Goal: Task Accomplishment & Management: Complete application form

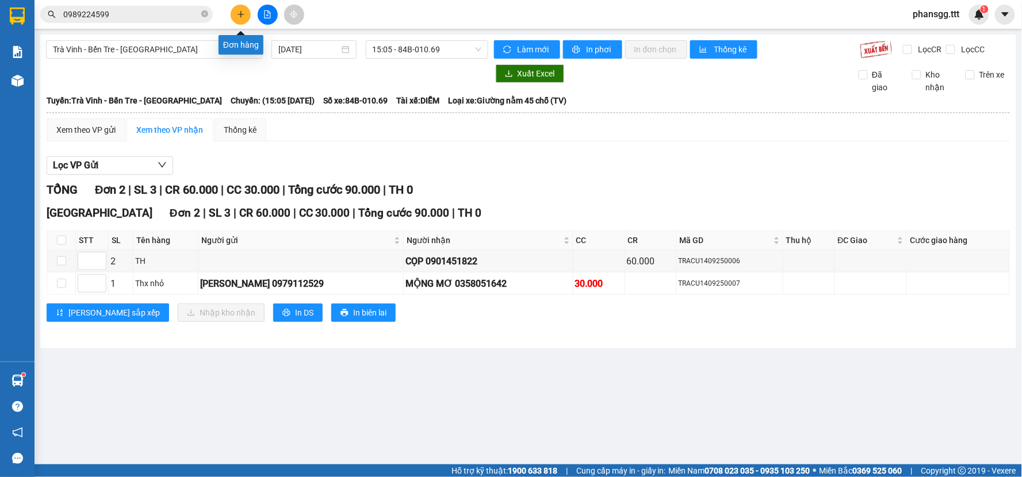
click at [246, 13] on button at bounding box center [241, 15] width 20 height 20
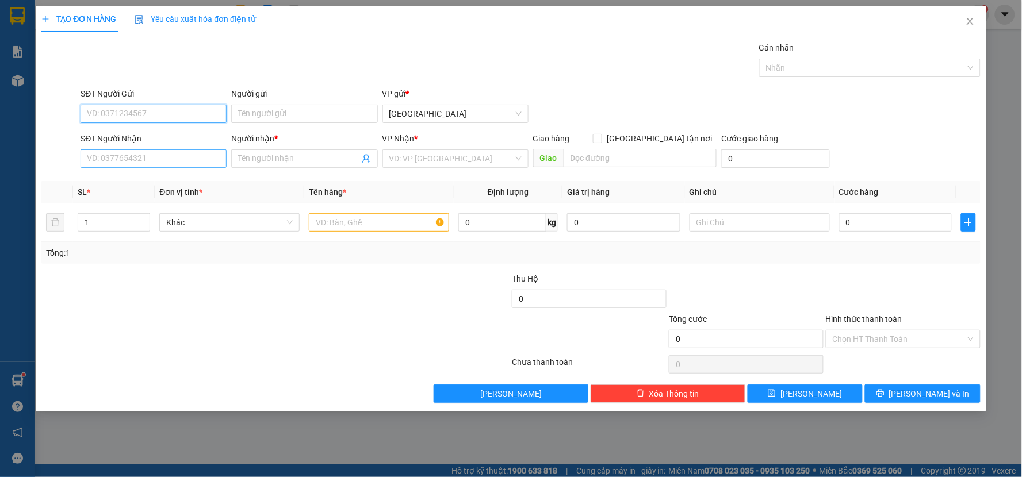
type input "4"
click at [177, 156] on input "SĐT Người Nhận" at bounding box center [153, 158] width 146 height 18
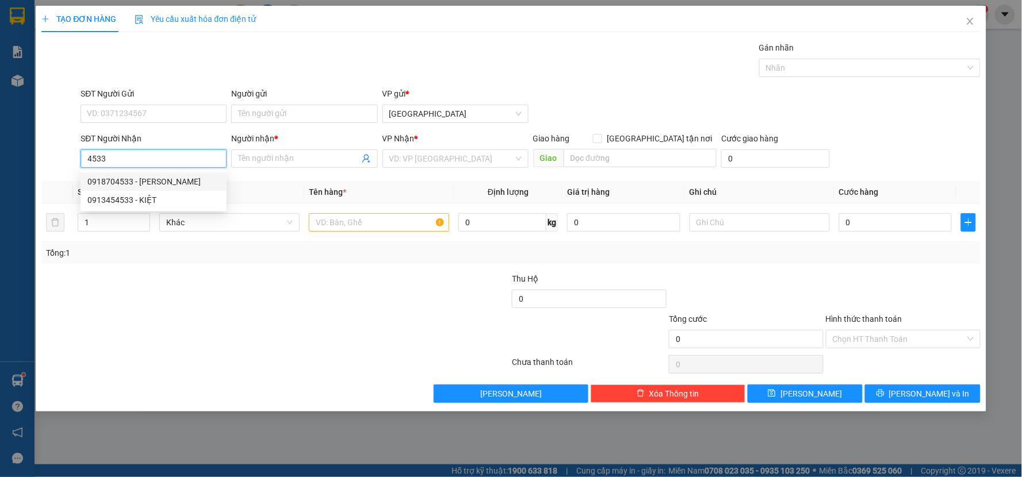
click at [163, 183] on div "0918704533 - [PERSON_NAME]" at bounding box center [153, 181] width 132 height 13
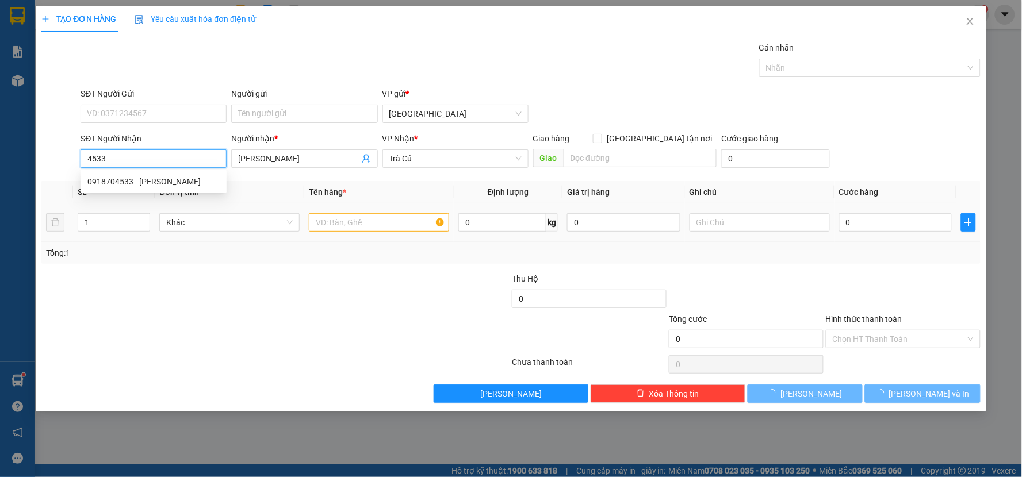
type input "0918704533"
type input "[PERSON_NAME]"
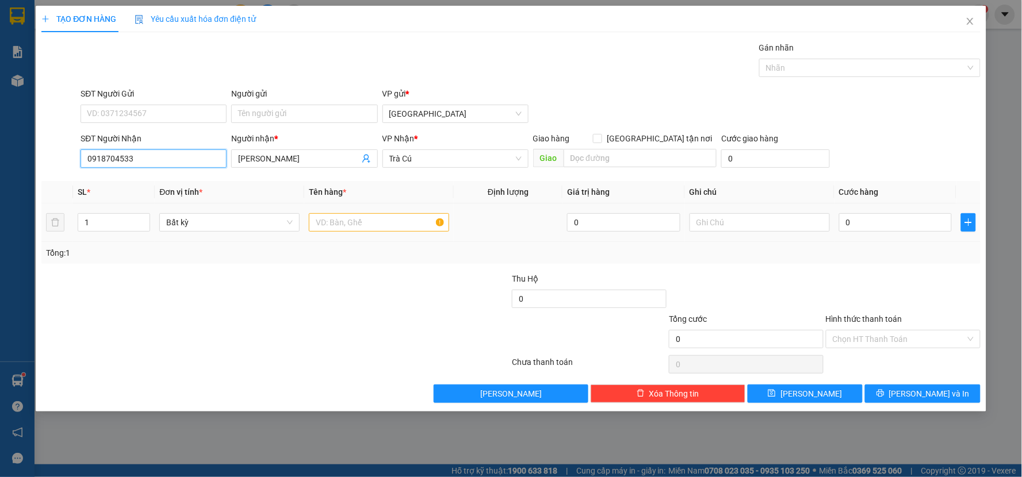
type input "0918704533"
click at [340, 220] on input "text" at bounding box center [379, 222] width 140 height 18
type input "HỘP"
click at [867, 224] on input "0" at bounding box center [895, 222] width 113 height 18
type input "2"
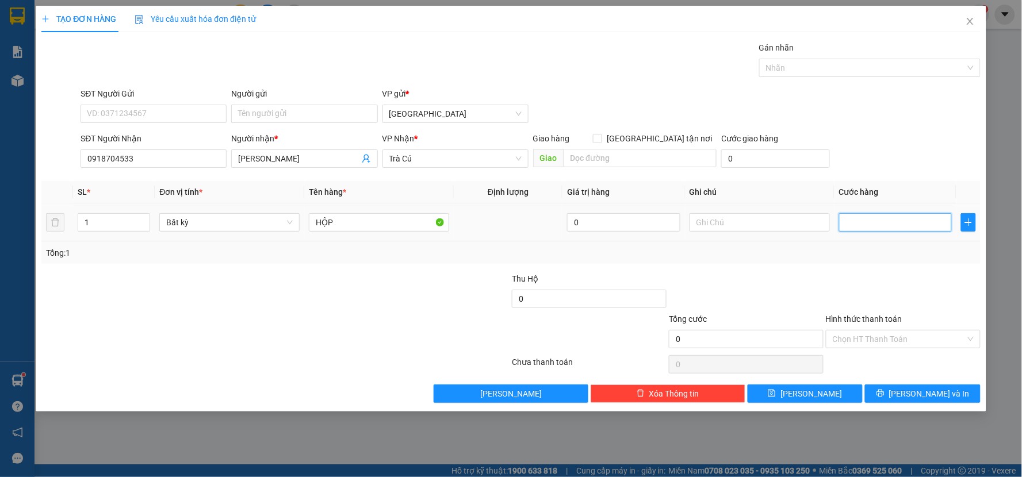
type input "2"
type input "20"
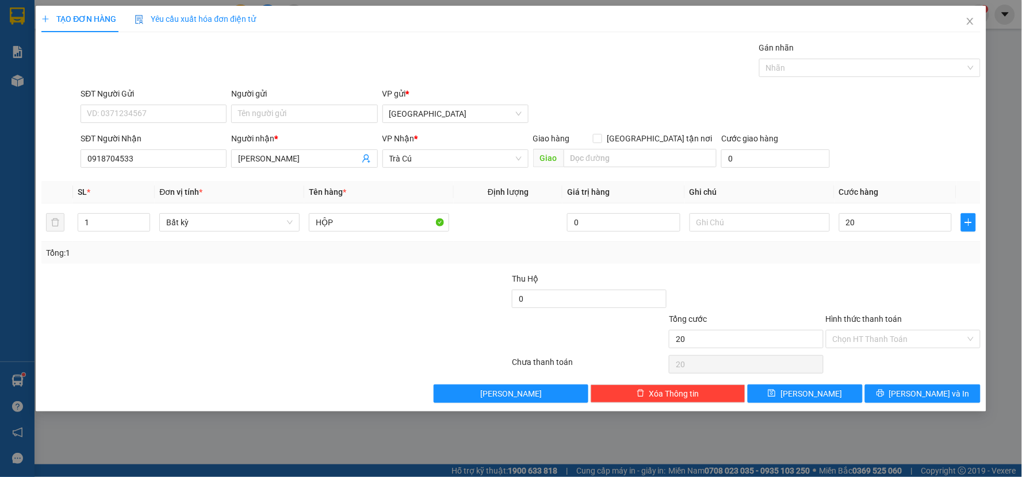
type input "20.000"
click at [854, 277] on div at bounding box center [902, 293] width 157 height 40
click at [865, 336] on input "Hình thức thanh toán" at bounding box center [899, 339] width 133 height 17
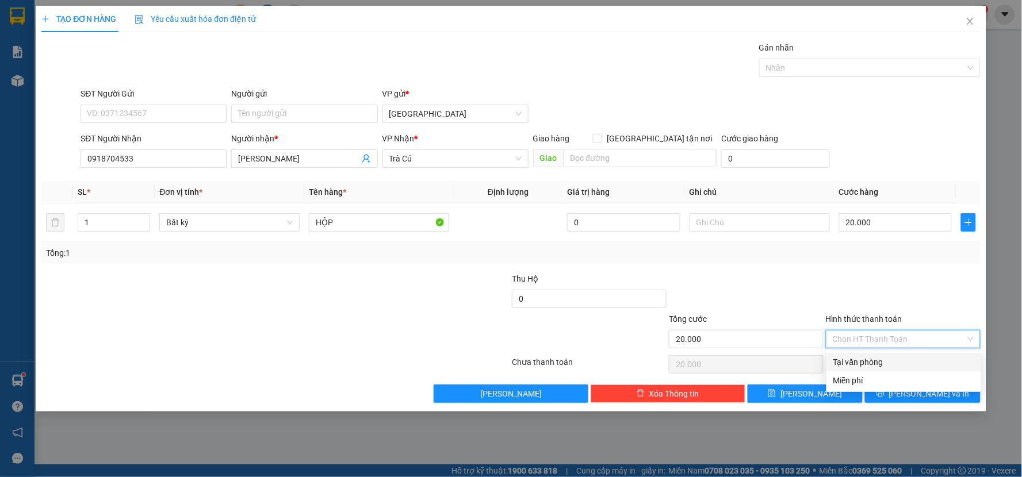
click at [871, 361] on div "Tại văn phòng" at bounding box center [903, 362] width 141 height 13
type input "0"
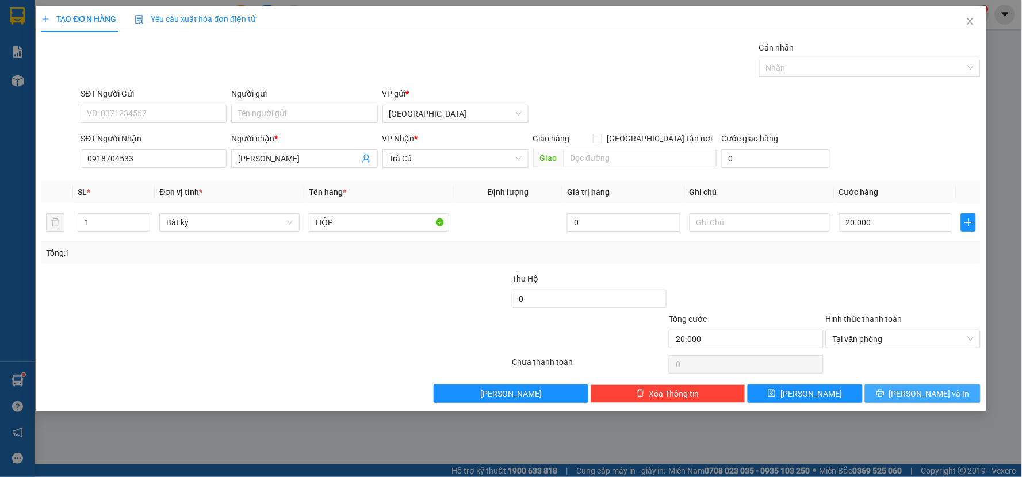
click at [912, 396] on span "[PERSON_NAME] và In" at bounding box center [929, 394] width 80 height 13
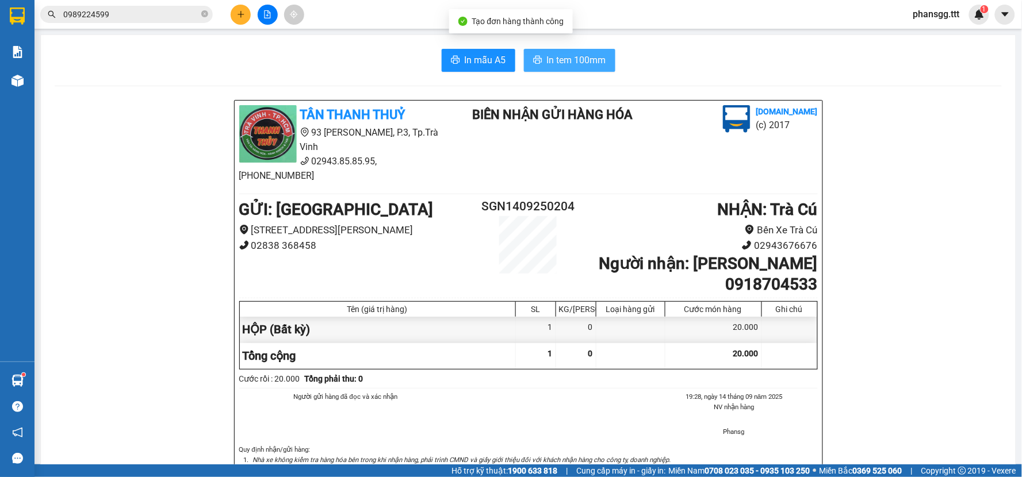
click at [547, 67] on span "In tem 100mm" at bounding box center [576, 60] width 59 height 14
click at [242, 15] on icon "plus" at bounding box center [241, 14] width 8 height 8
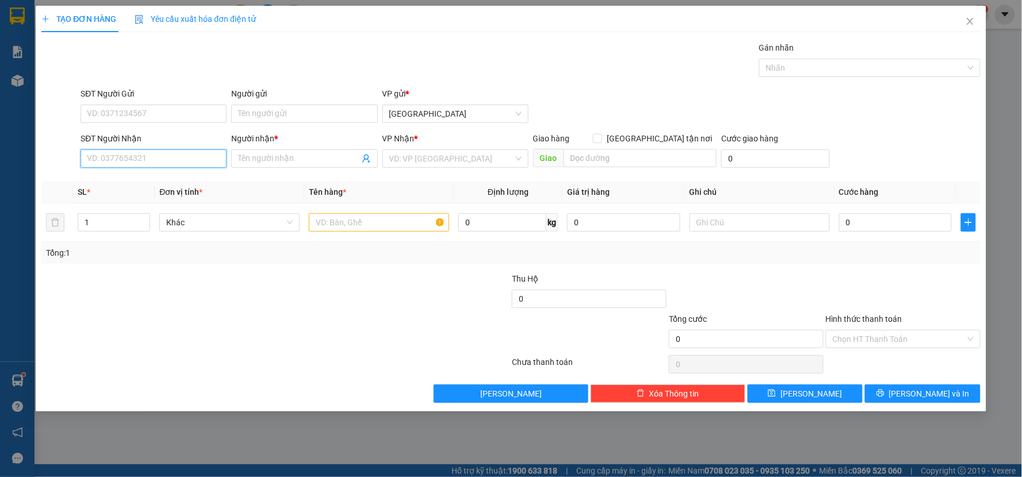
click at [173, 163] on input "SĐT Người Nhận" at bounding box center [153, 158] width 146 height 18
type input "0076"
click at [158, 158] on input "0076" at bounding box center [153, 158] width 146 height 18
type input "0"
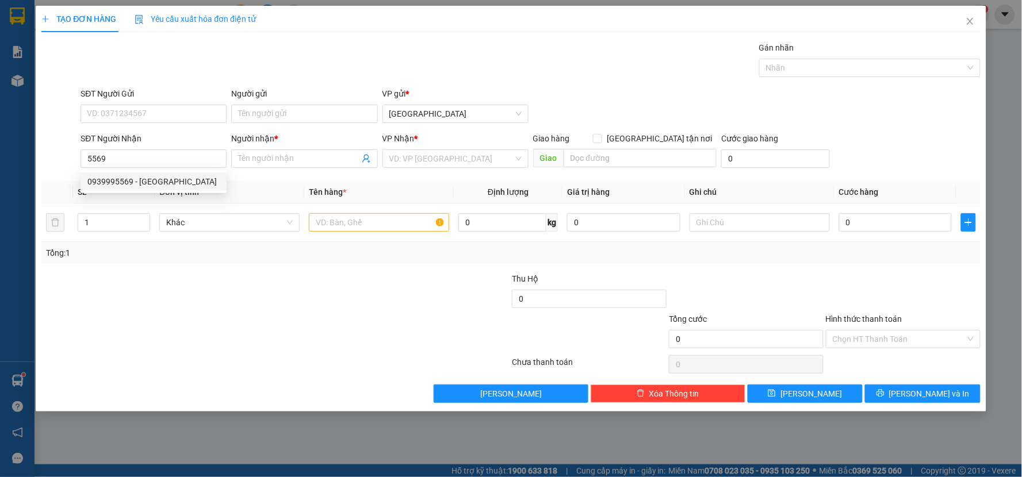
click at [131, 171] on div "0939995569 0939995569 - [GEOGRAPHIC_DATA]" at bounding box center [153, 181] width 146 height 23
click at [139, 156] on input "5569" at bounding box center [153, 158] width 146 height 18
drag, startPoint x: 129, startPoint y: 183, endPoint x: 159, endPoint y: 187, distance: 29.7
click at [130, 184] on div "0939995569 - [GEOGRAPHIC_DATA]" at bounding box center [153, 181] width 132 height 13
type input "0939995569"
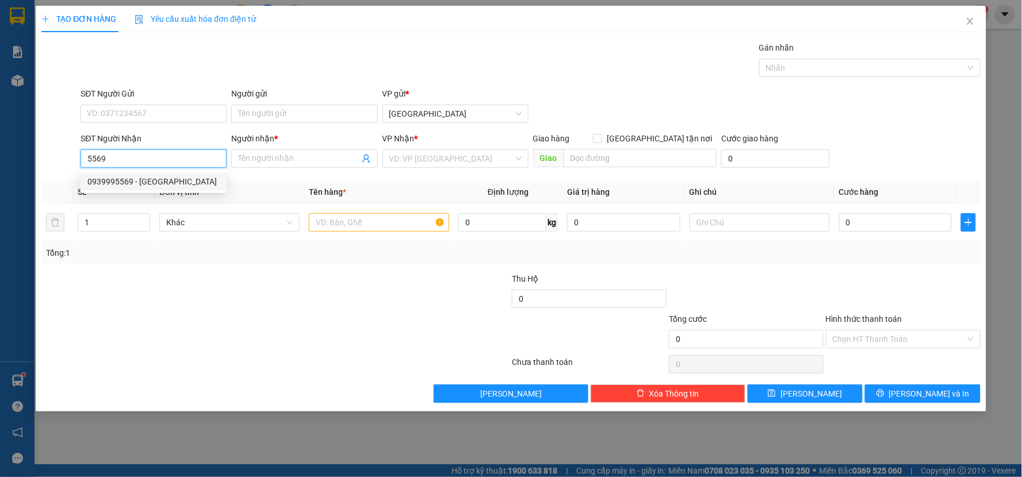
type input "MỸ DUNG"
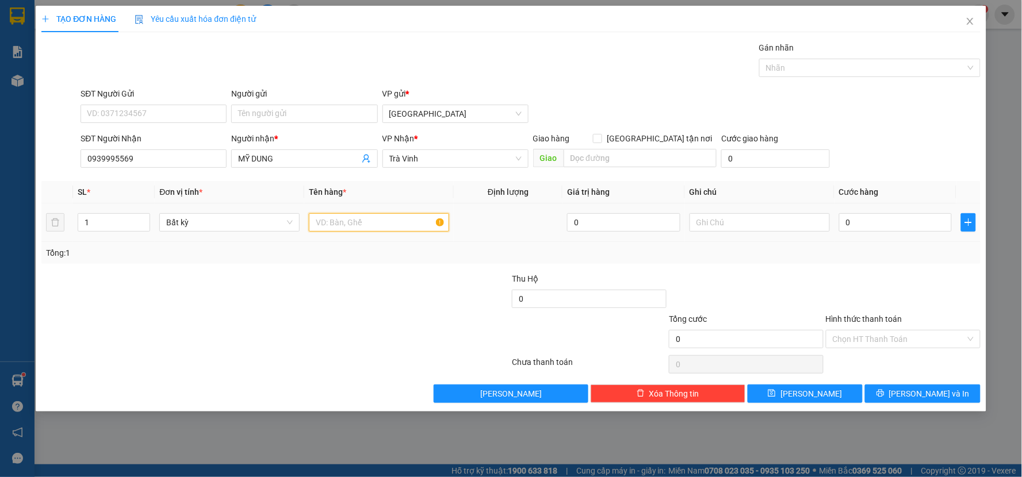
click at [327, 215] on input "text" at bounding box center [379, 222] width 140 height 18
type input "HỘP"
click at [890, 225] on input "0" at bounding box center [895, 222] width 113 height 18
type input "2"
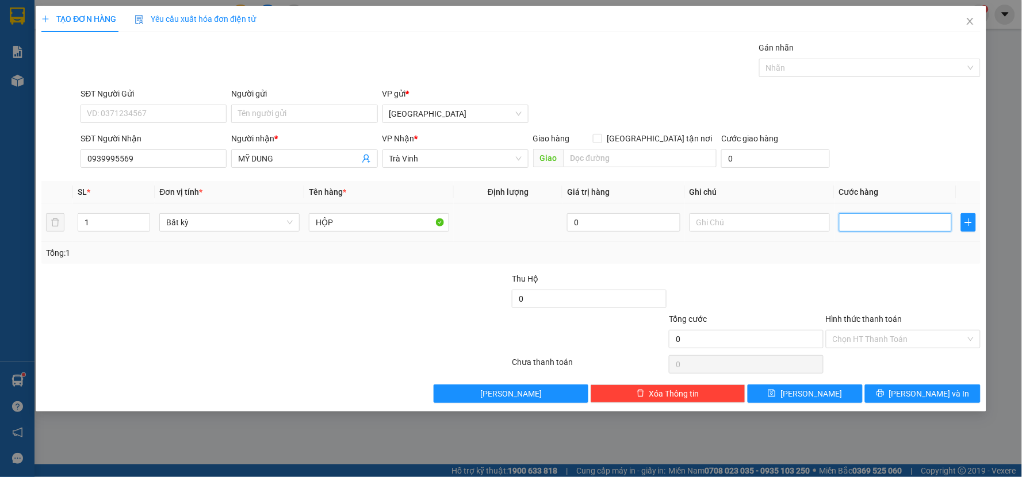
type input "2"
type input "20"
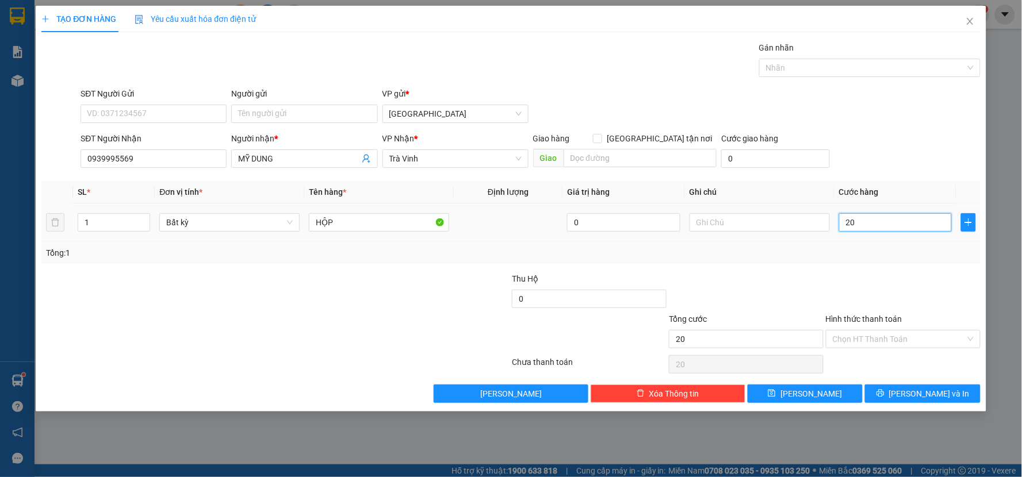
type input "20"
drag, startPoint x: 893, startPoint y: 231, endPoint x: 903, endPoint y: 318, distance: 87.4
click at [893, 232] on input "20" at bounding box center [895, 222] width 113 height 18
type input "20.000"
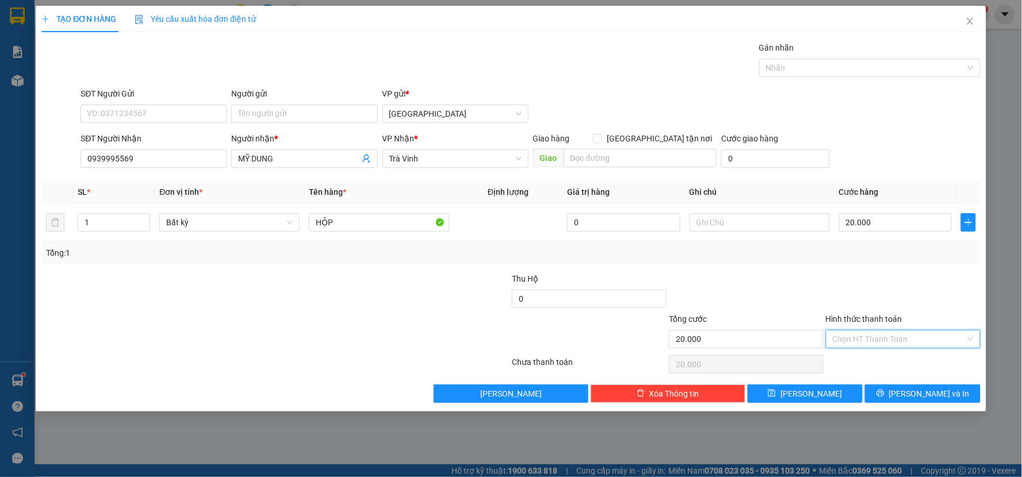
click at [903, 345] on input "Hình thức thanh toán" at bounding box center [899, 339] width 133 height 17
click at [903, 361] on div "Tại văn phòng" at bounding box center [903, 362] width 141 height 13
type input "0"
click at [884, 392] on icon "printer" at bounding box center [880, 393] width 8 height 8
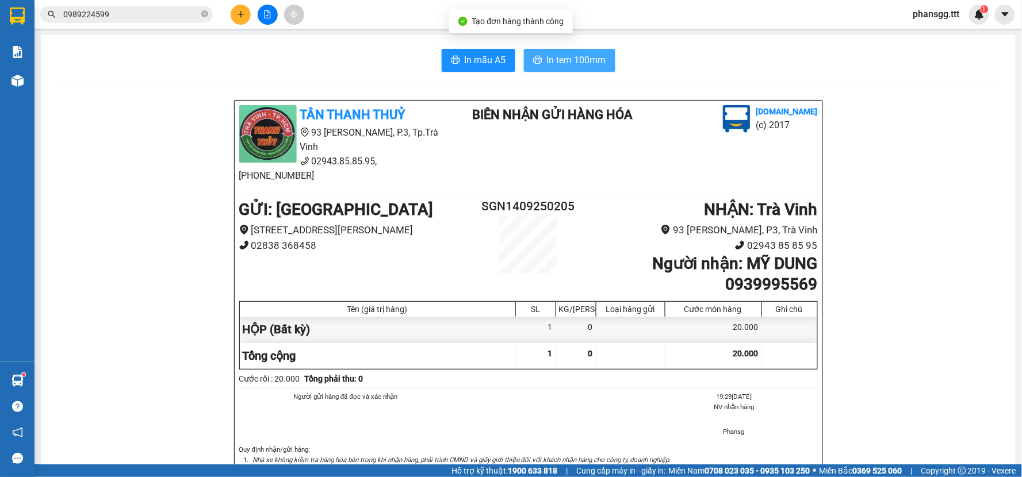
click at [595, 65] on span "In tem 100mm" at bounding box center [576, 60] width 59 height 14
click at [238, 19] on button at bounding box center [241, 15] width 20 height 20
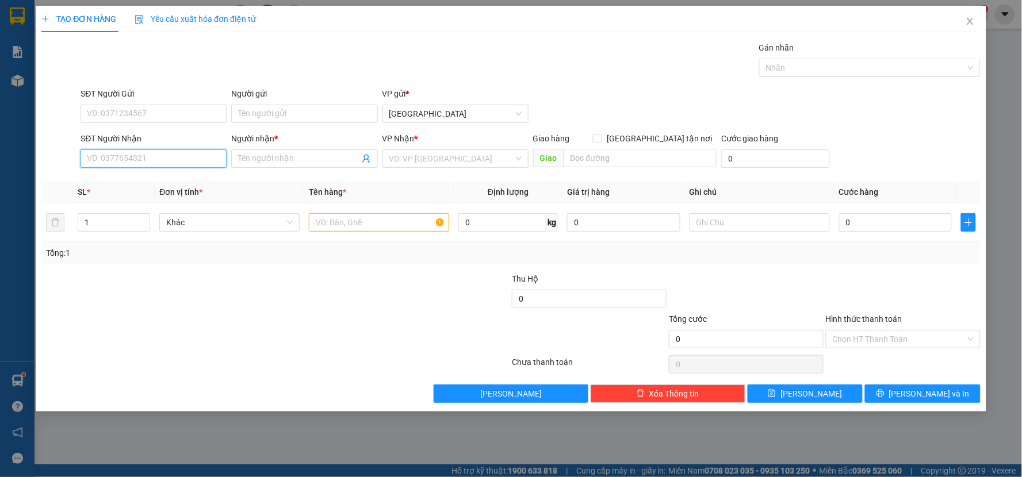
click at [176, 168] on input "SĐT Người Nhận" at bounding box center [153, 158] width 146 height 18
drag, startPoint x: 174, startPoint y: 181, endPoint x: 191, endPoint y: 184, distance: 17.6
click at [177, 182] on div "0918702407 - [PERSON_NAME]" at bounding box center [153, 181] width 132 height 13
type input "0918702407"
type input "THUẤN THƯ"
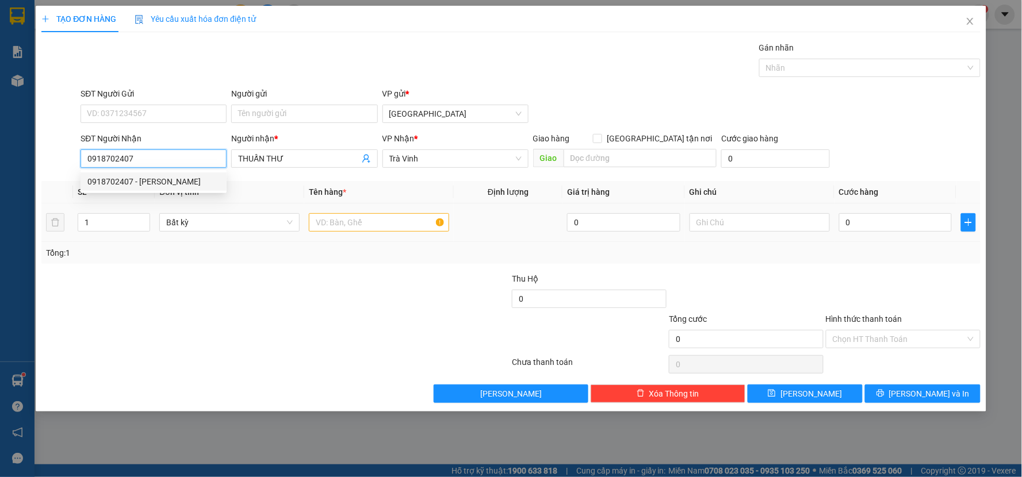
type input "0918702407"
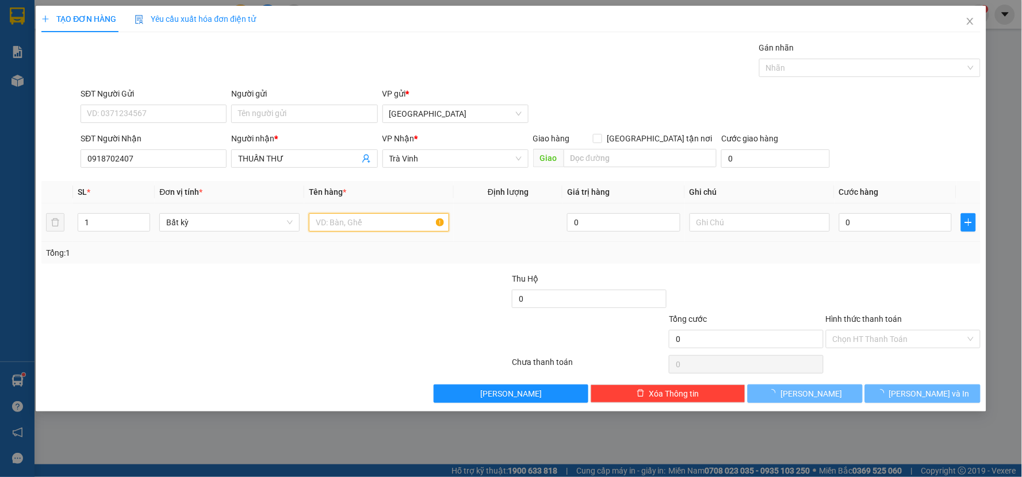
click at [374, 215] on input "text" at bounding box center [379, 222] width 140 height 18
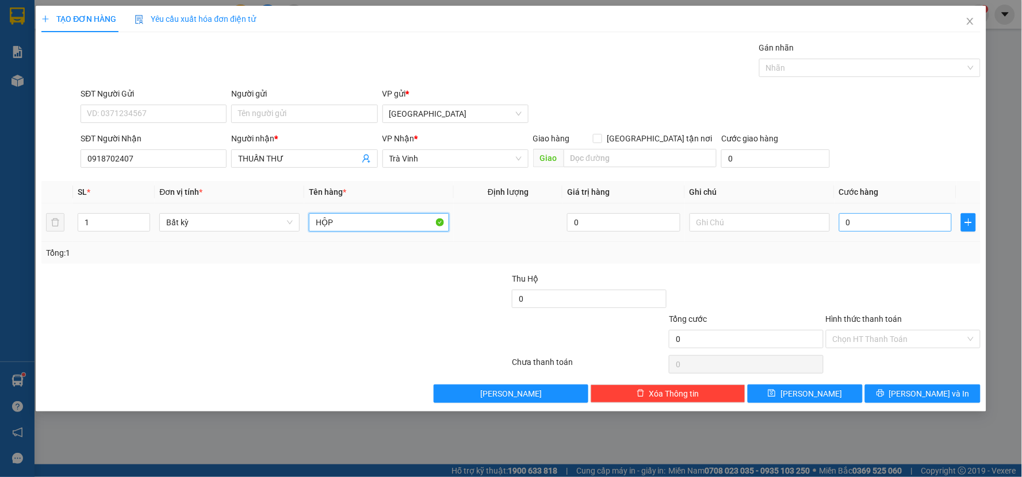
type input "HỘP"
click at [880, 223] on input "0" at bounding box center [895, 222] width 113 height 18
type input "2"
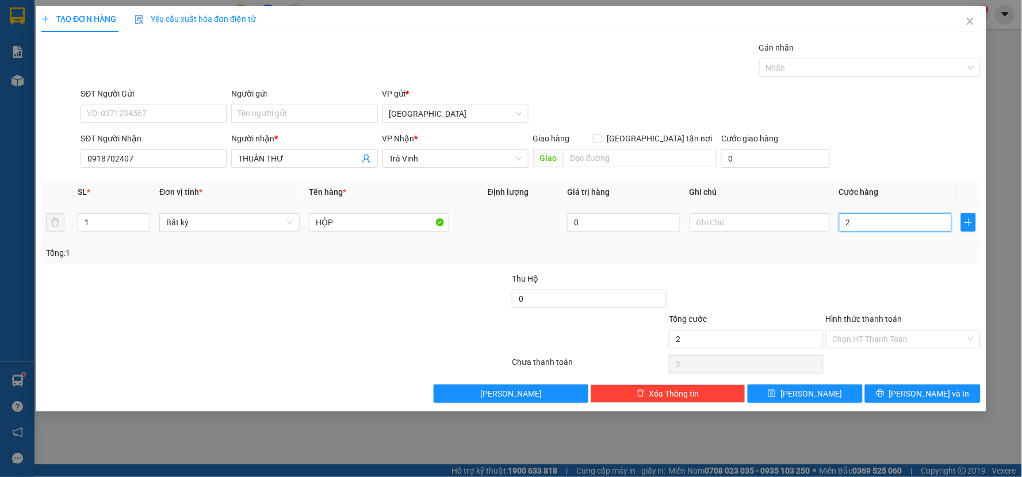
type input "20"
click at [888, 255] on div "Tổng: 1" at bounding box center [511, 253] width 930 height 13
type input "20.000"
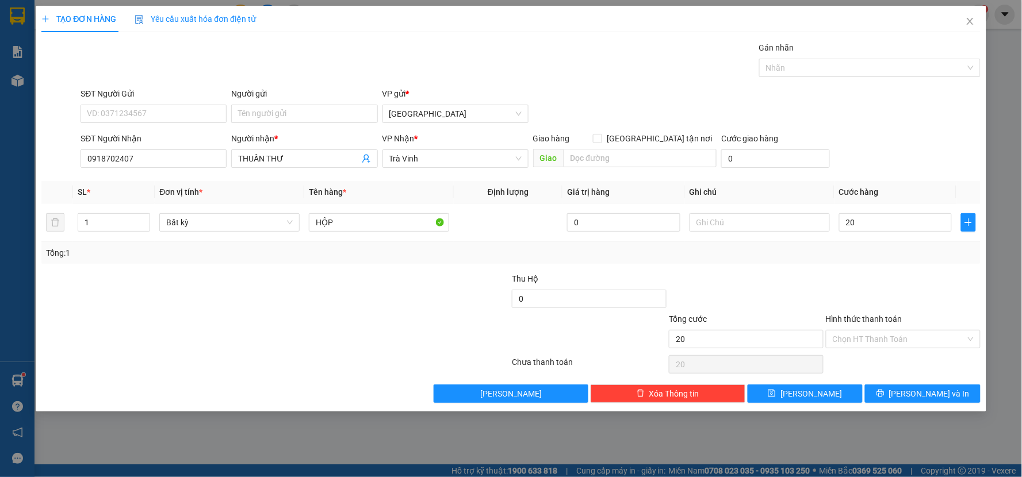
type input "20.000"
click at [900, 340] on input "Hình thức thanh toán" at bounding box center [899, 339] width 133 height 17
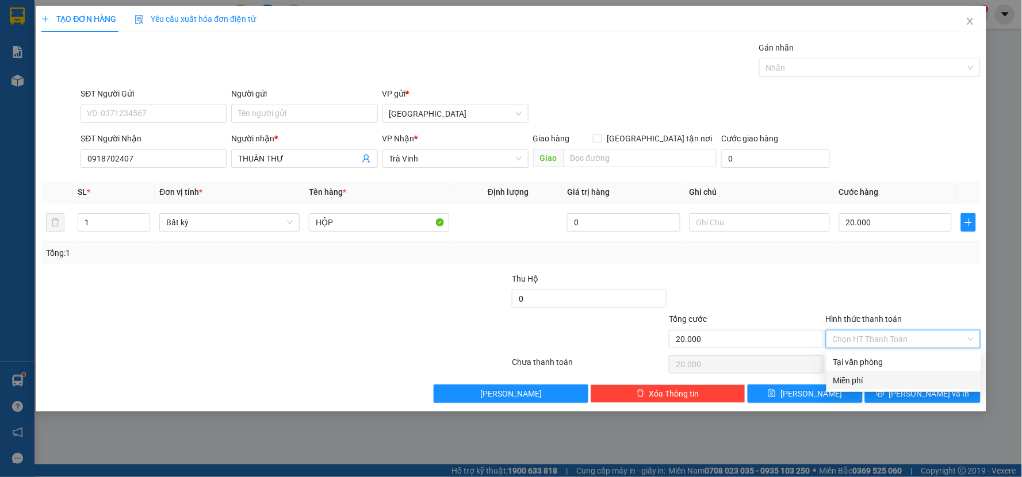
click at [893, 375] on div "Miễn phí" at bounding box center [903, 380] width 141 height 13
type input "0"
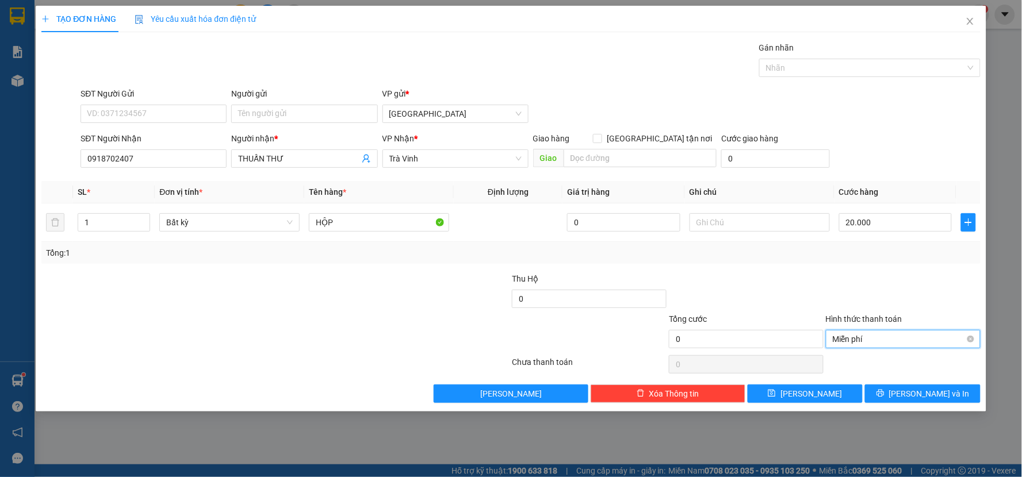
click at [900, 333] on span "Miễn phí" at bounding box center [903, 339] width 141 height 17
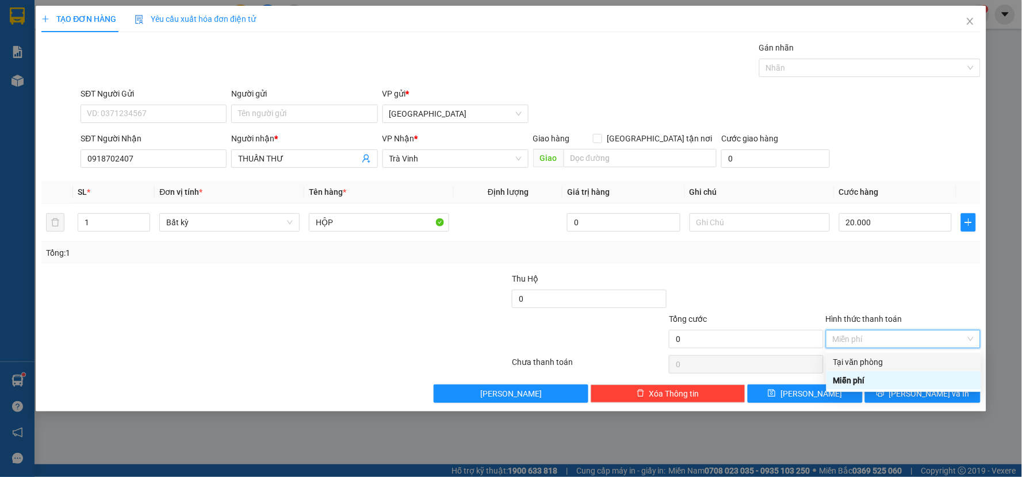
click at [904, 356] on div "Tại văn phòng" at bounding box center [903, 362] width 141 height 13
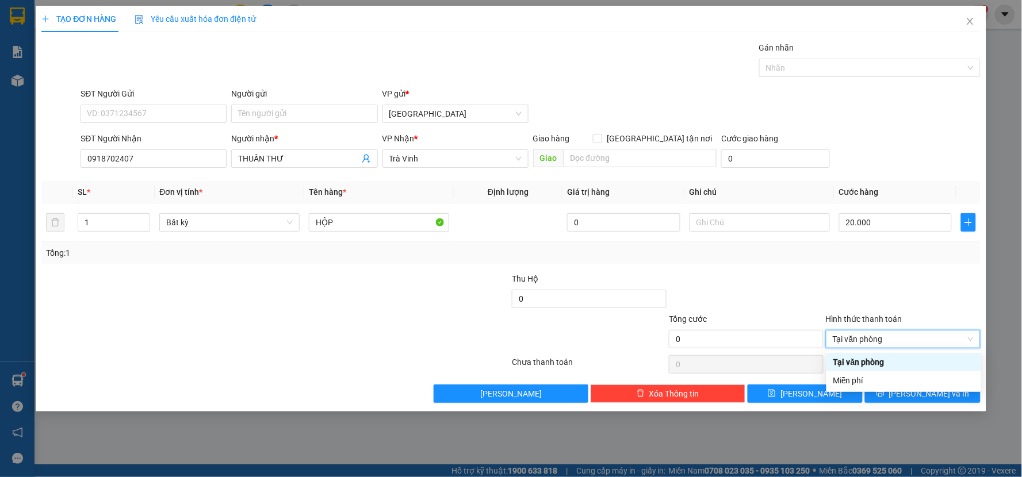
type input "20.000"
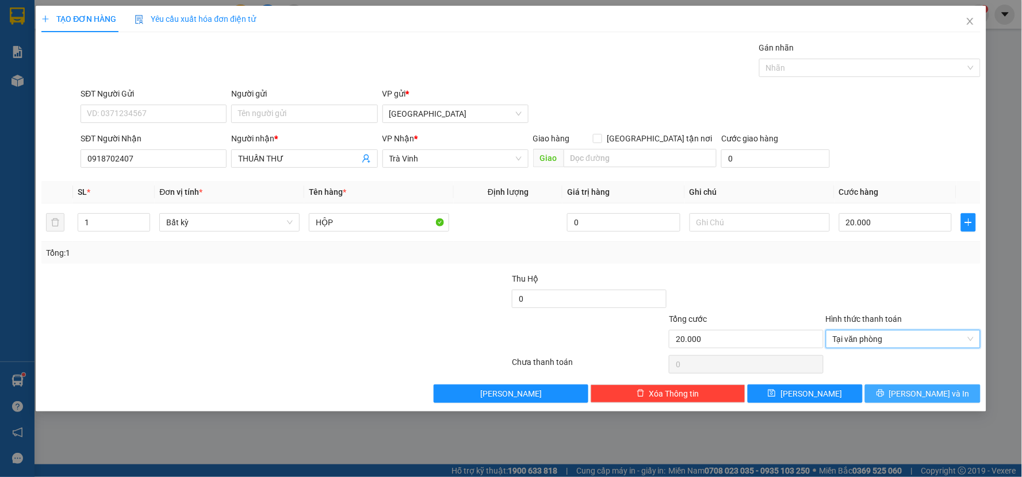
click at [910, 389] on button "[PERSON_NAME] và In" at bounding box center [923, 394] width 116 height 18
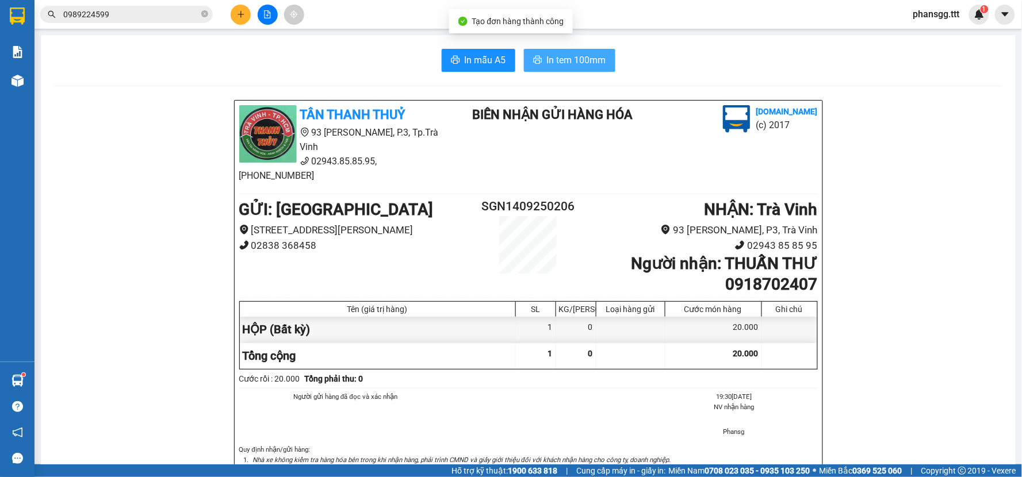
click at [547, 59] on span "In tem 100mm" at bounding box center [576, 60] width 59 height 14
click at [239, 16] on icon "plus" at bounding box center [241, 14] width 8 height 8
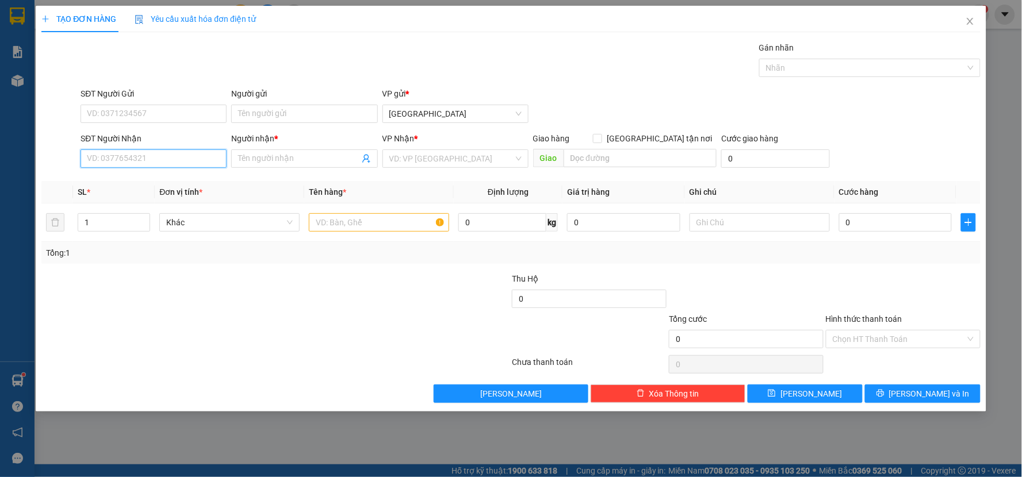
click at [164, 158] on input "SĐT Người Nhận" at bounding box center [153, 158] width 146 height 18
click at [166, 174] on div "0909397909 - [PERSON_NAME]" at bounding box center [153, 181] width 146 height 18
type input "0909397909"
type input "[DEMOGRAPHIC_DATA]"
type input "0909397909"
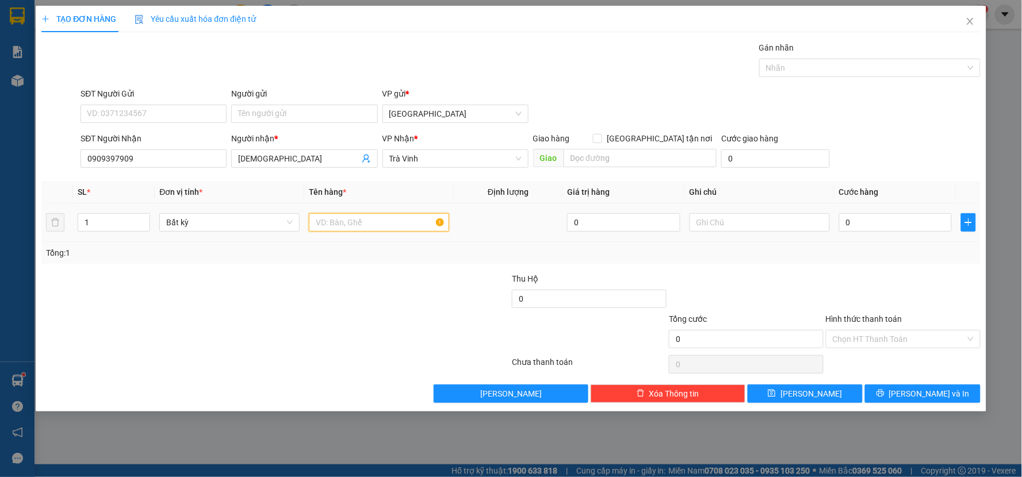
click at [332, 232] on input "text" at bounding box center [379, 222] width 140 height 18
type input "HỘP"
click at [916, 224] on input "0" at bounding box center [895, 222] width 113 height 18
type input "2"
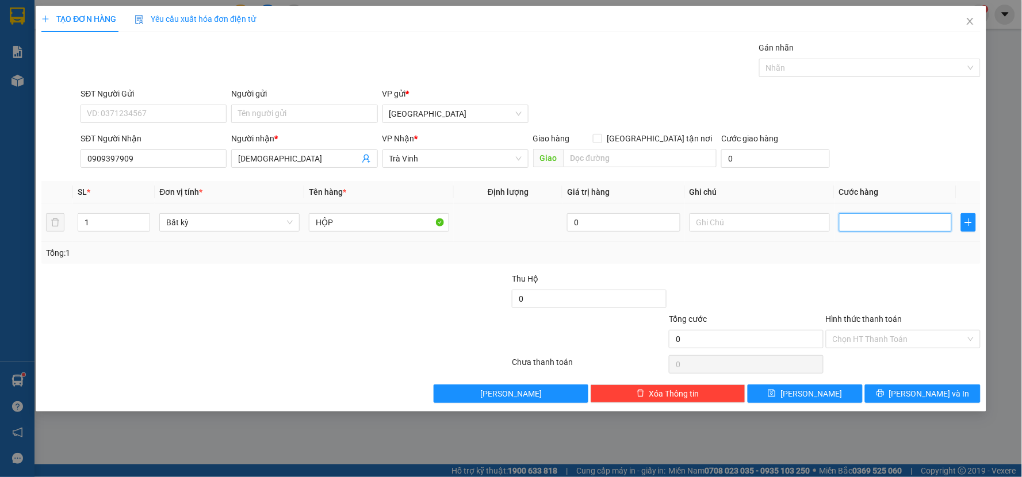
type input "2"
type input "20"
type input "20.000"
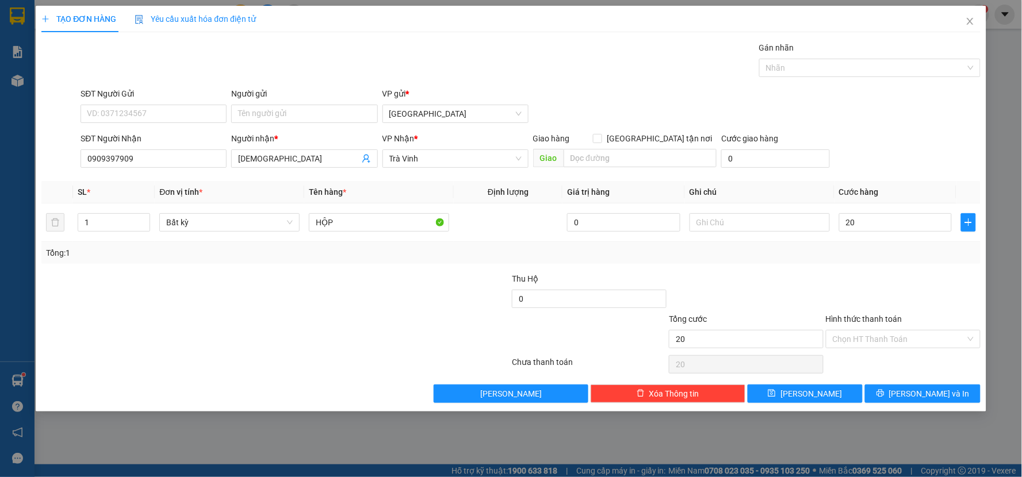
type input "20.000"
click at [914, 246] on div "Tổng: 1" at bounding box center [510, 253] width 939 height 22
click at [889, 326] on div "Hình thức thanh toán" at bounding box center [903, 321] width 155 height 17
click at [888, 342] on input "Hình thức thanh toán" at bounding box center [899, 339] width 133 height 17
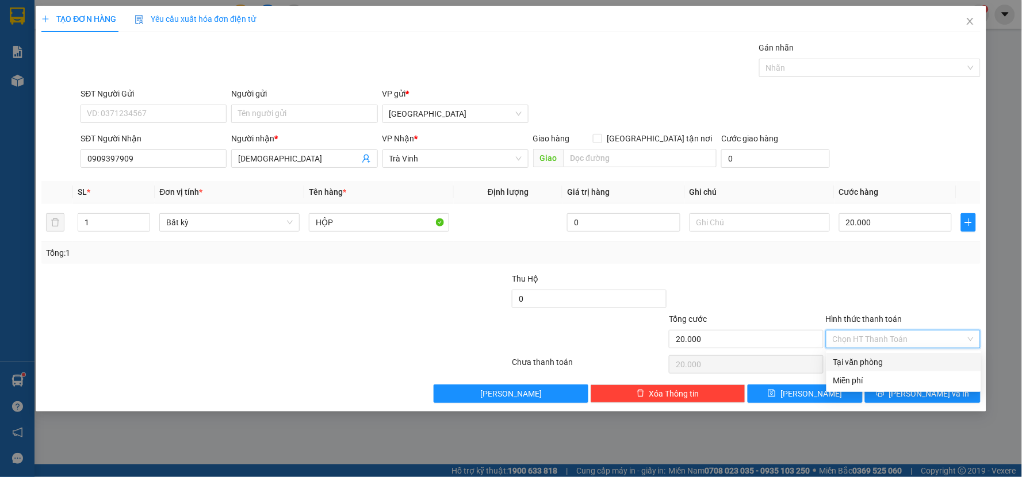
click at [887, 358] on div "Tại văn phòng" at bounding box center [903, 362] width 141 height 13
type input "0"
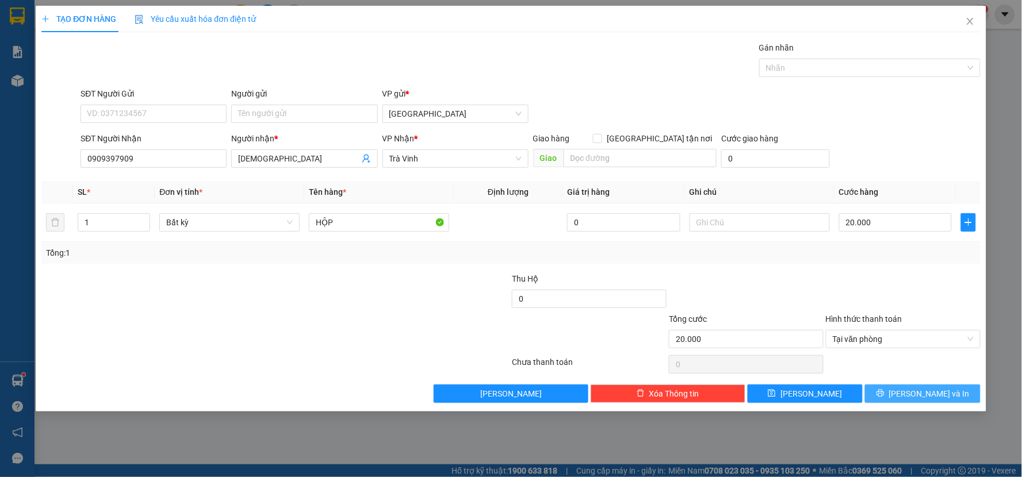
drag, startPoint x: 898, startPoint y: 393, endPoint x: 821, endPoint y: 254, distance: 159.6
click at [896, 376] on div "Transit Pickup Surcharge Ids Transit Deliver Surcharge Ids Transit Deliver Surc…" at bounding box center [510, 222] width 939 height 362
drag, startPoint x: 934, startPoint y: 401, endPoint x: 916, endPoint y: 398, distance: 17.4
click at [931, 401] on button "[PERSON_NAME] và In" at bounding box center [923, 394] width 116 height 18
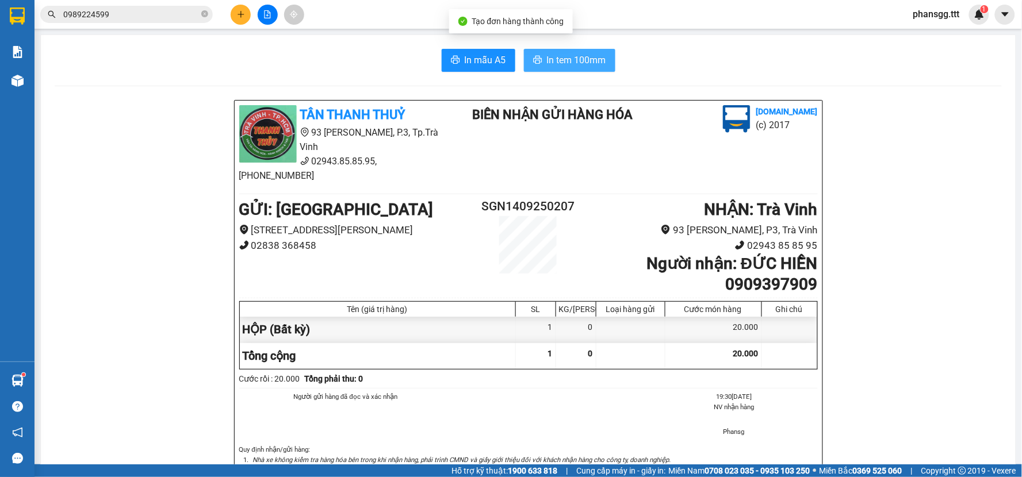
click at [558, 67] on span "In tem 100mm" at bounding box center [576, 60] width 59 height 14
click at [239, 12] on icon "plus" at bounding box center [241, 14] width 8 height 8
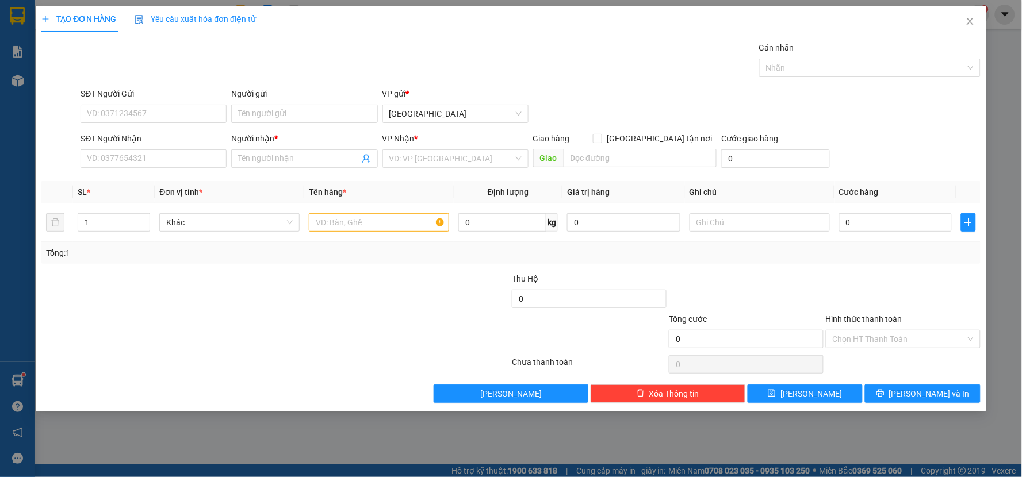
click at [184, 170] on div "SĐT Người Nhận VD: 0377654321" at bounding box center [153, 152] width 146 height 40
click at [182, 159] on input "SĐT Người Nhận" at bounding box center [153, 158] width 146 height 18
drag, startPoint x: 184, startPoint y: 167, endPoint x: 184, endPoint y: 179, distance: 11.5
click at [184, 168] on input "9999" at bounding box center [153, 158] width 146 height 18
click at [184, 179] on div "0842419999 - BẢO" at bounding box center [153, 181] width 132 height 13
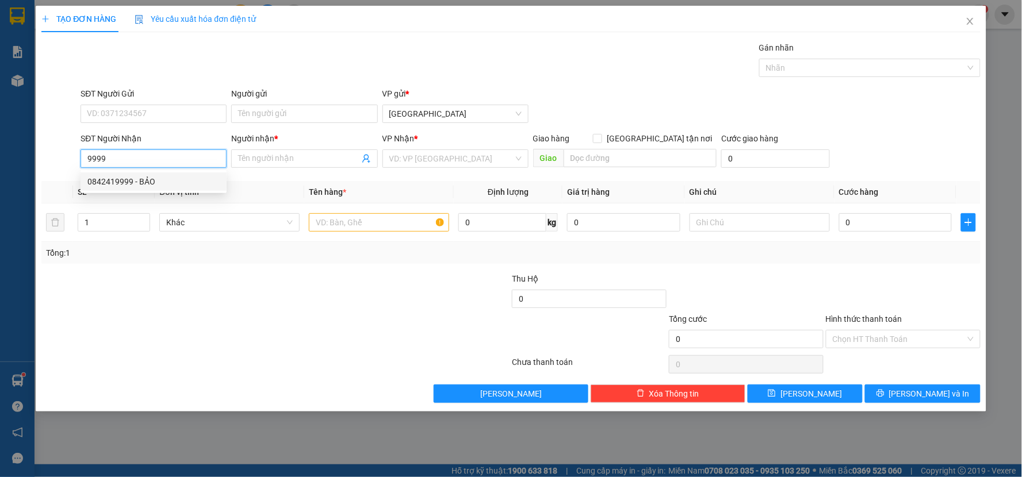
type input "0842419999"
type input "BẢO"
type input "0842419999"
click at [339, 224] on input "text" at bounding box center [379, 222] width 140 height 18
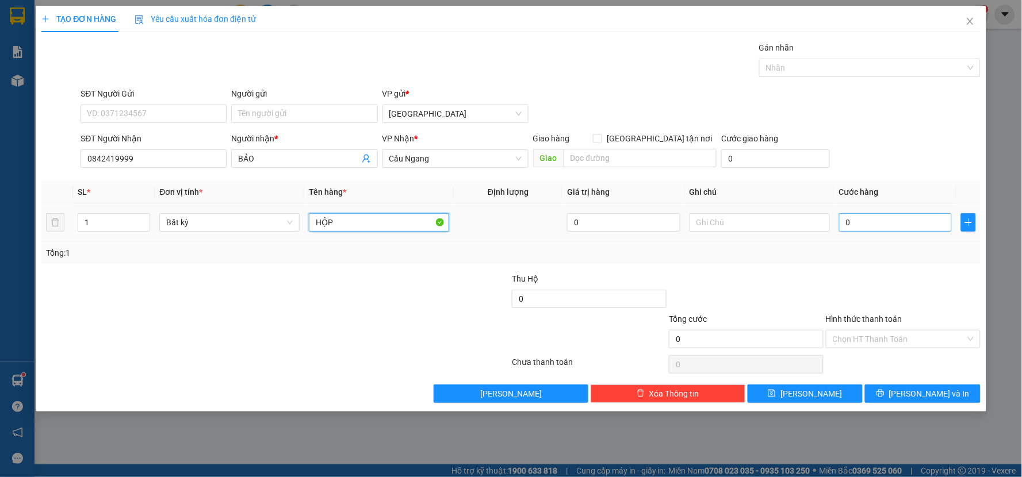
type input "HỘP"
drag, startPoint x: 876, startPoint y: 221, endPoint x: 863, endPoint y: 214, distance: 15.2
click at [876, 221] on input "0" at bounding box center [895, 222] width 113 height 18
type input "2"
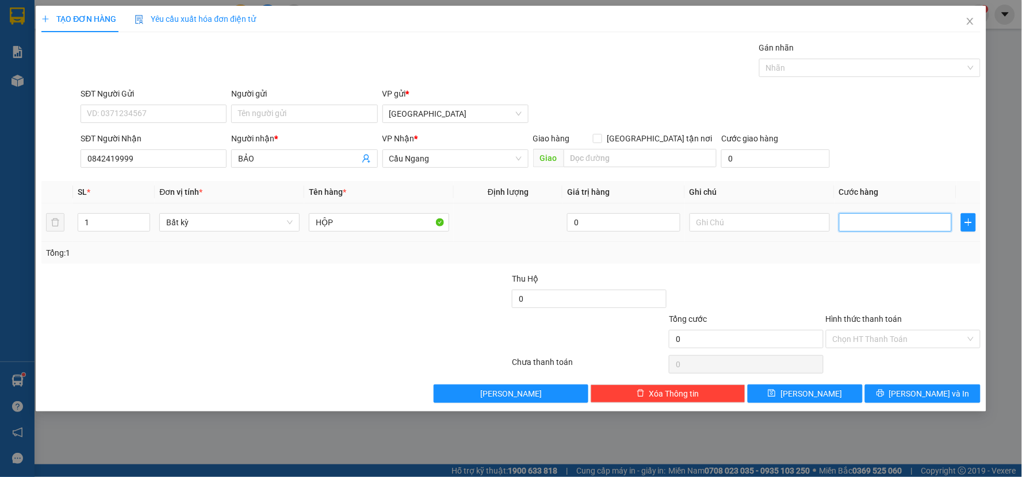
type input "2"
type input "20"
click at [873, 249] on div "Tổng: 1" at bounding box center [511, 253] width 930 height 13
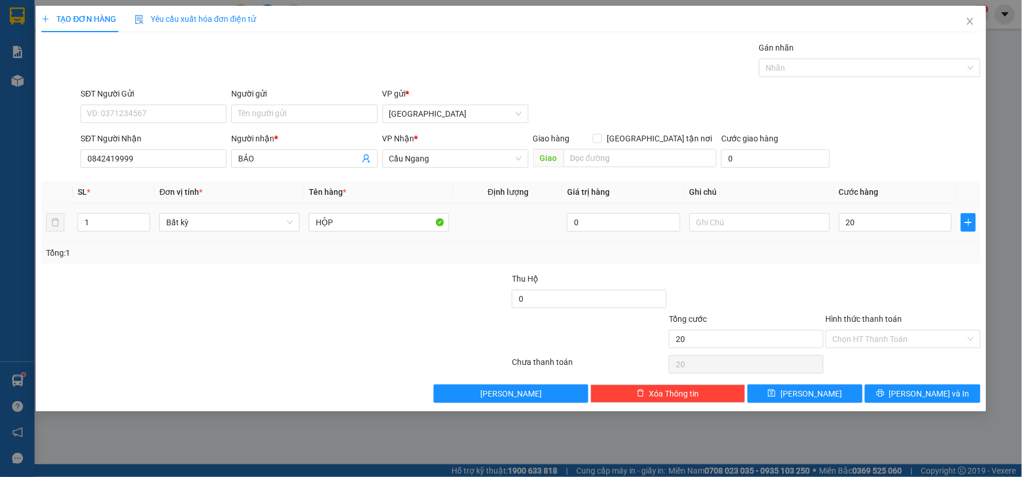
type input "20.000"
click at [866, 341] on input "Hình thức thanh toán" at bounding box center [899, 339] width 133 height 17
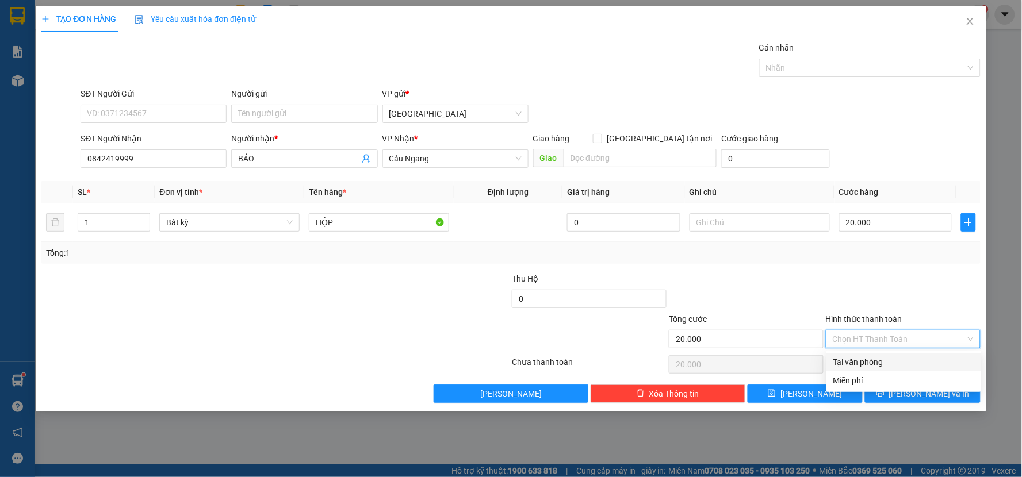
drag, startPoint x: 866, startPoint y: 354, endPoint x: 866, endPoint y: 361, distance: 7.5
click at [866, 357] on div "Tại văn phòng" at bounding box center [903, 362] width 155 height 18
type input "0"
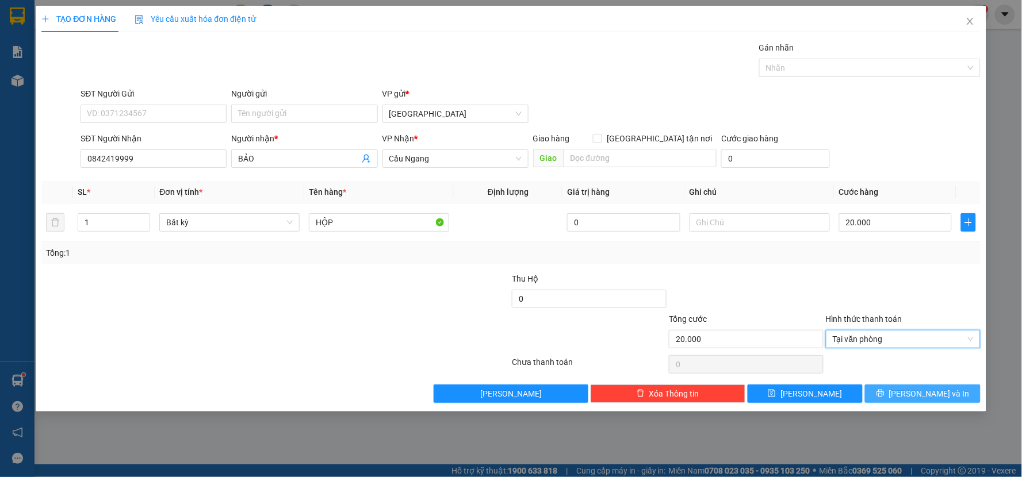
click at [879, 397] on button "[PERSON_NAME] và In" at bounding box center [923, 394] width 116 height 18
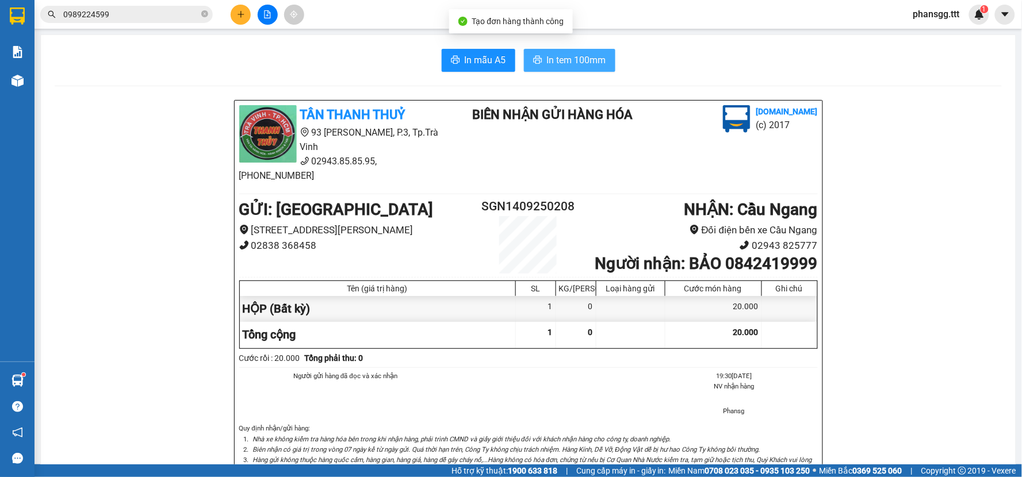
click at [547, 59] on span "In tem 100mm" at bounding box center [576, 60] width 59 height 14
click at [203, 11] on icon "close-circle" at bounding box center [204, 13] width 7 height 7
type input "BI"
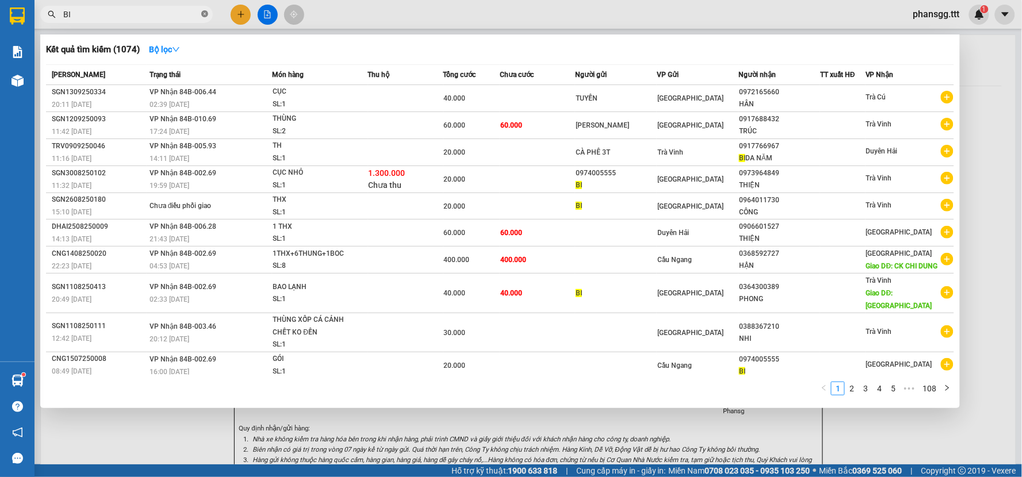
click at [202, 13] on icon "close-circle" at bounding box center [204, 13] width 7 height 7
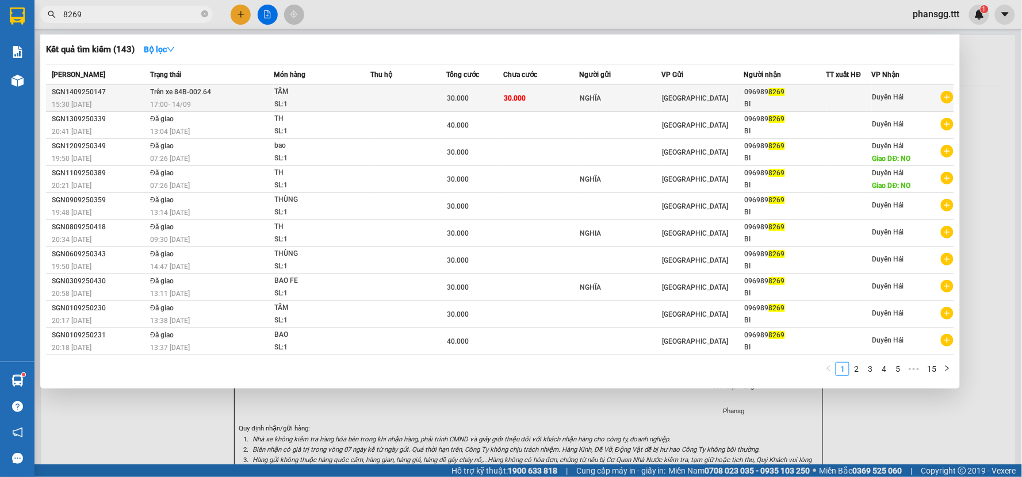
type input "8269"
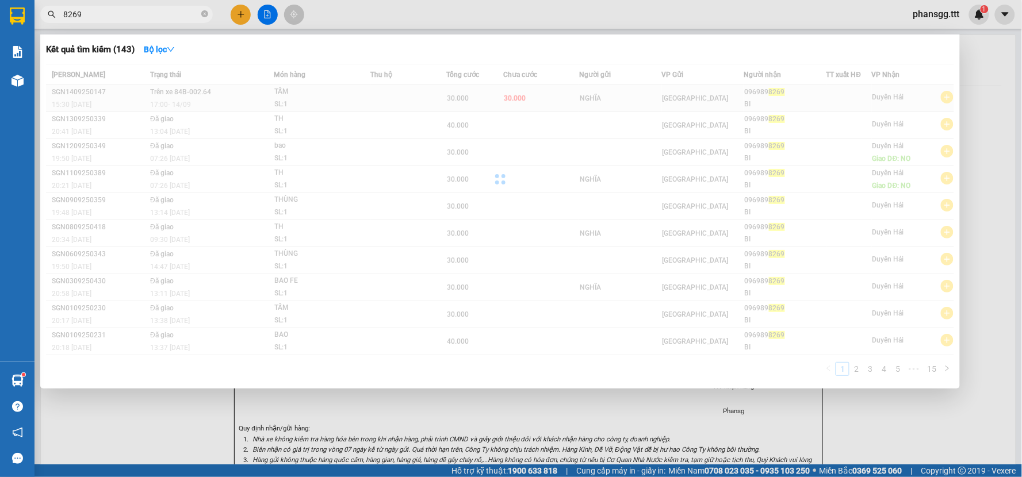
click at [745, 93] on div "Mã ĐH Trạng thái Món hàng Thu hộ Tổng cước Chưa cước Người gửi VP Gửi Người nhậ…" at bounding box center [500, 223] width 908 height 319
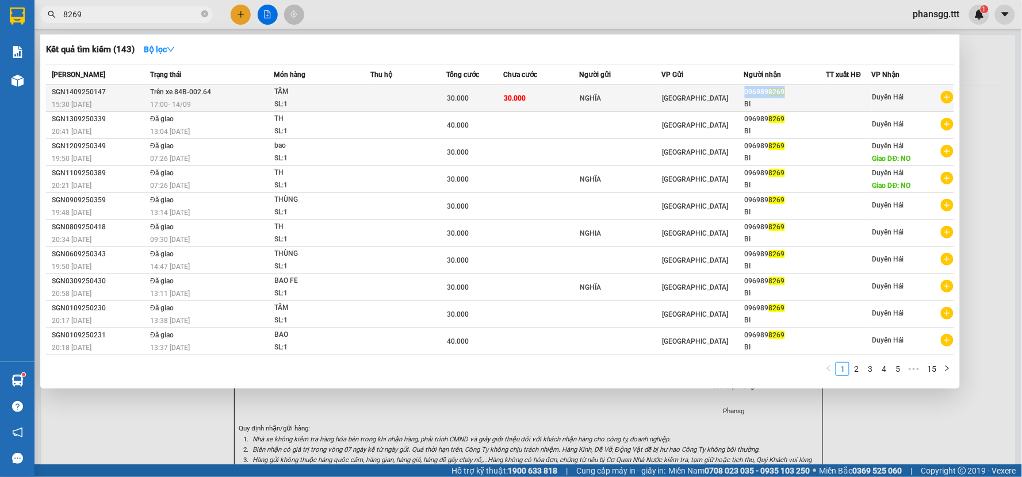
click at [765, 93] on div "096989 8269" at bounding box center [785, 92] width 81 height 12
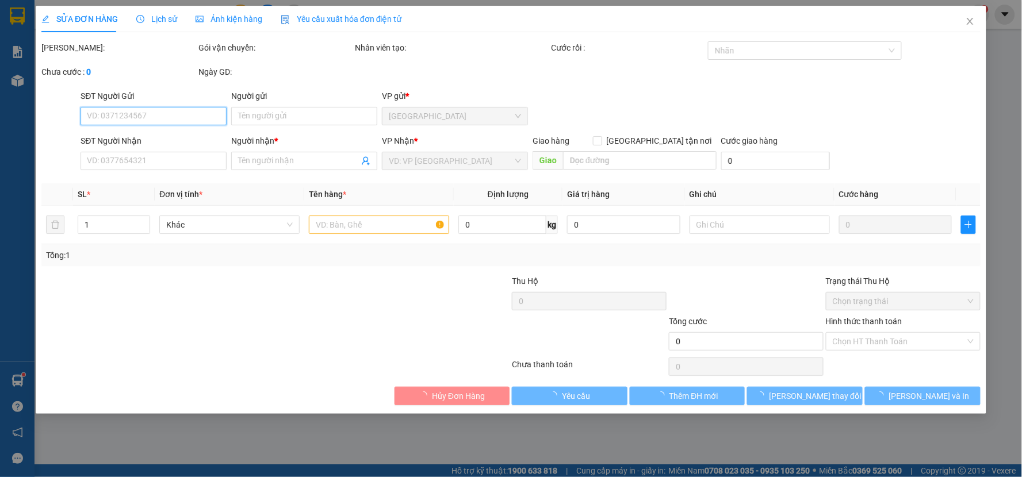
drag, startPoint x: 765, startPoint y: 93, endPoint x: 354, endPoint y: 165, distance: 416.8
click at [699, 74] on div "Total Paid Fee Total UnPaid Fee Cash Collection Total Fee Mã ĐH: Gói vận chuyển…" at bounding box center [510, 223] width 939 height 364
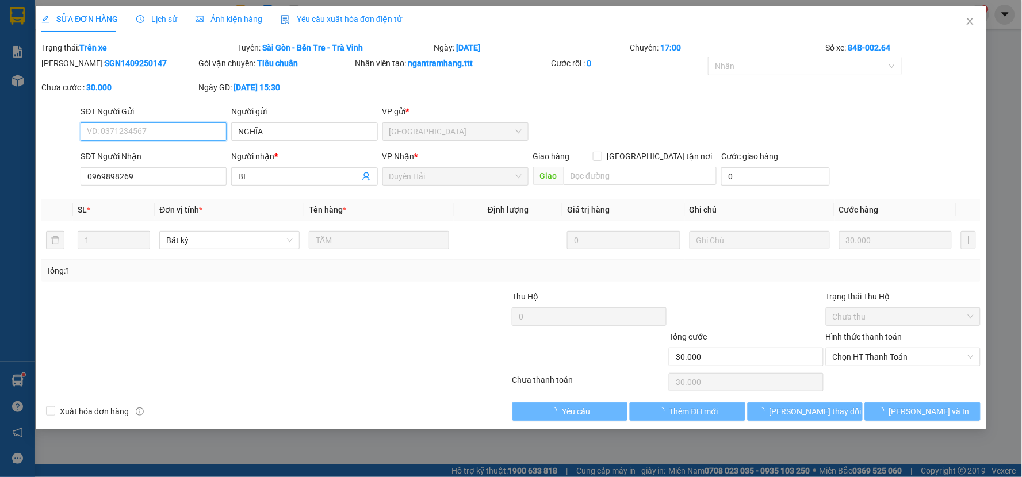
type input "NGHĨA"
type input "0969898269"
type input "BI"
type input "30.000"
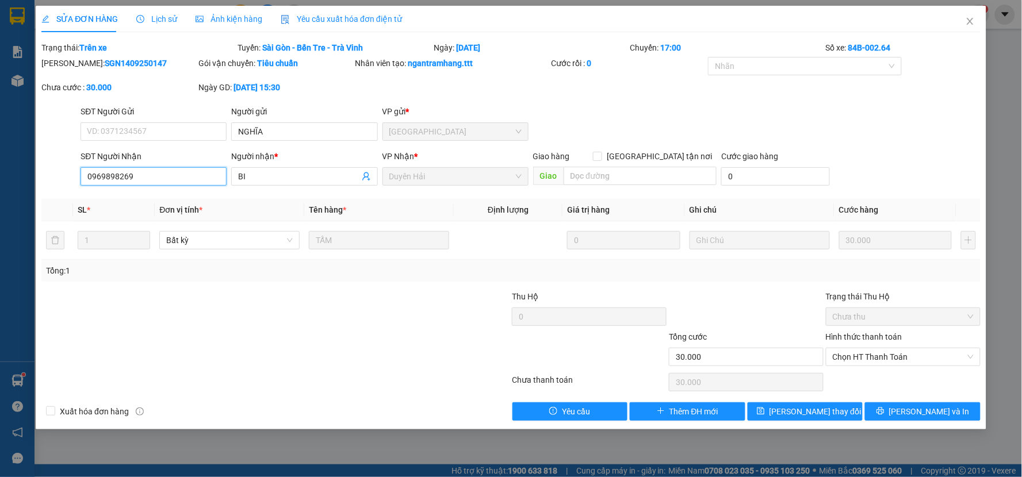
click at [157, 178] on input "0969898269" at bounding box center [153, 176] width 146 height 18
click at [964, 20] on span "Close" at bounding box center [970, 22] width 32 height 32
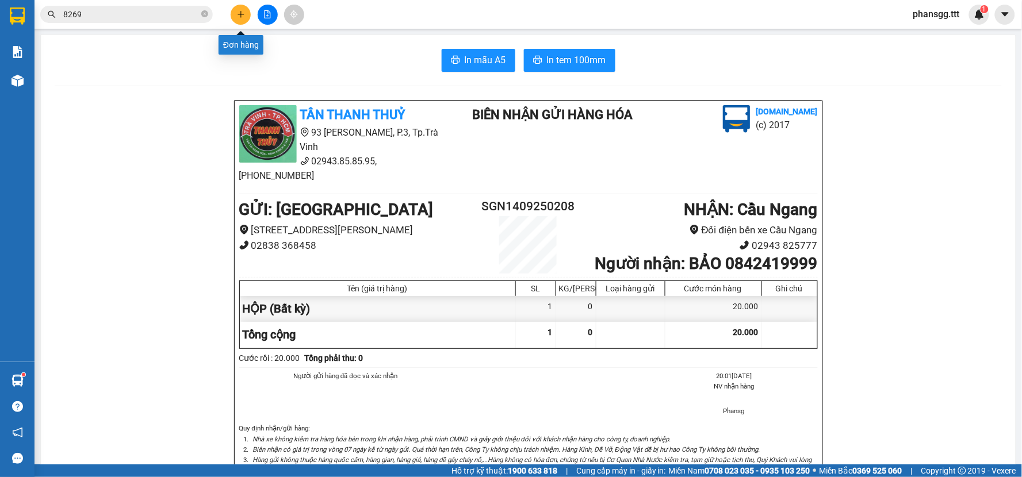
click at [246, 16] on button at bounding box center [241, 15] width 20 height 20
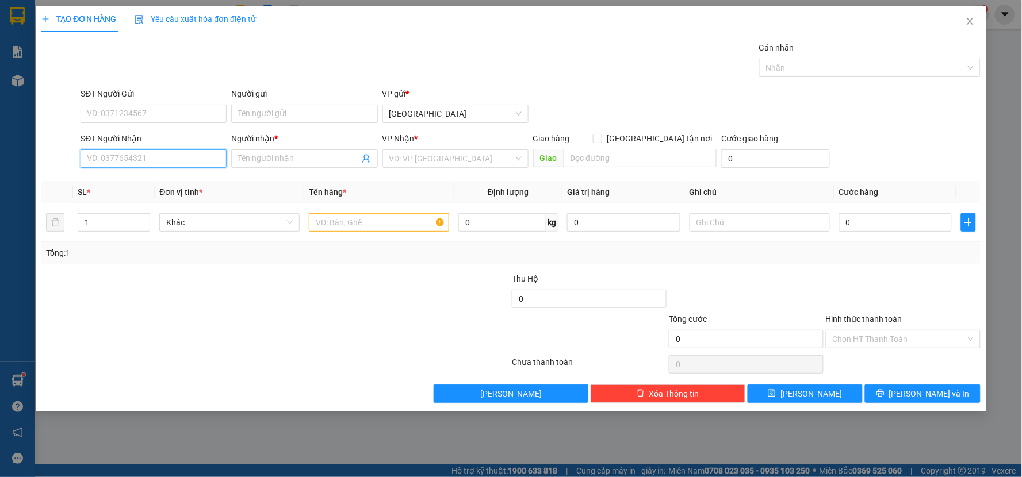
click at [174, 162] on input "SĐT Người Nhận" at bounding box center [153, 158] width 146 height 18
paste input "0969898269"
type input "0969898269"
click at [181, 186] on div "0969898269 - BI" at bounding box center [153, 181] width 132 height 13
type input "BI"
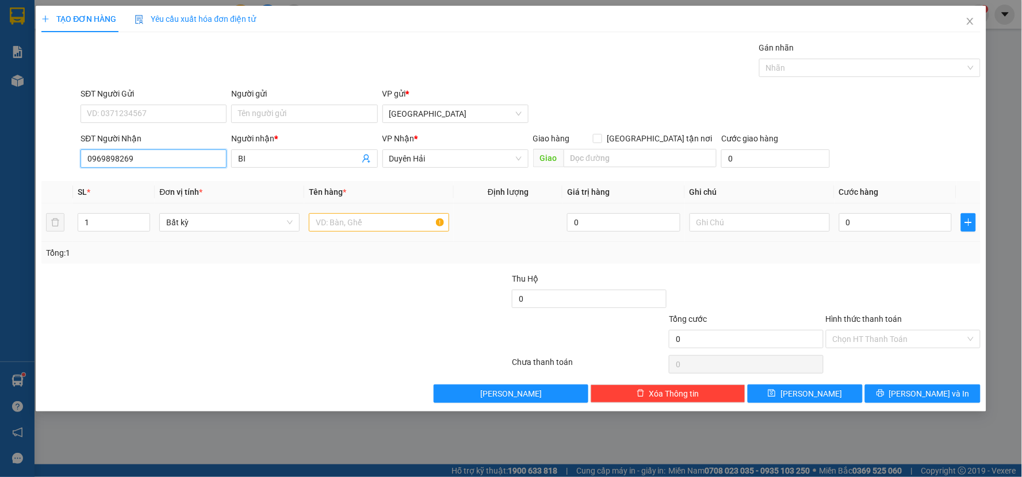
type input "0969898269"
click at [314, 223] on input "text" at bounding box center [379, 222] width 140 height 18
type input "BAO"
click at [871, 226] on input "0" at bounding box center [895, 222] width 113 height 18
type input "3"
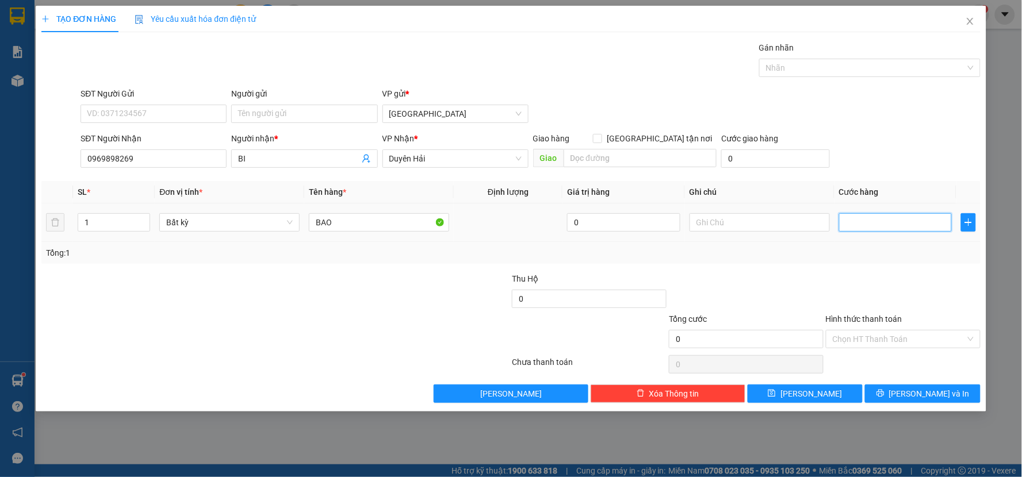
type input "3"
type input "30"
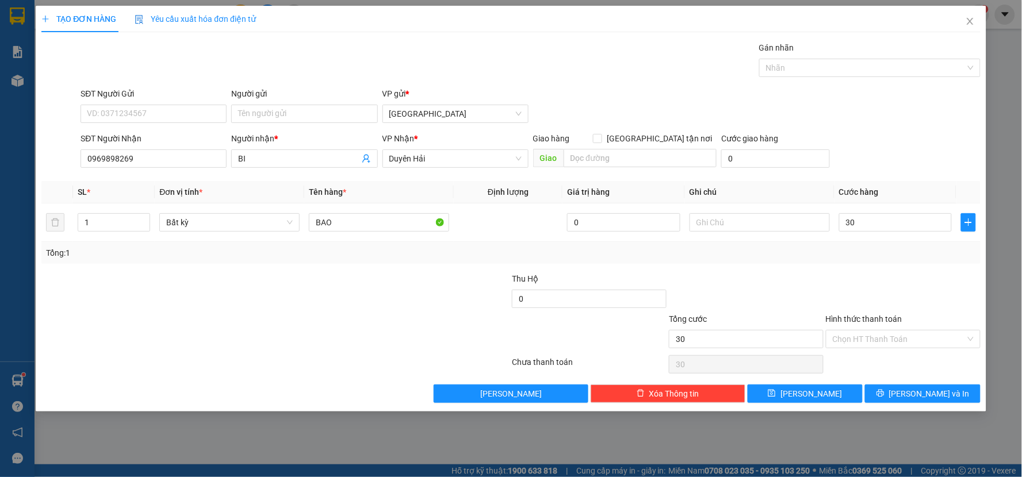
type input "30.000"
click at [858, 250] on div "Tổng: 1" at bounding box center [511, 253] width 930 height 13
click at [900, 404] on div "TẠO ĐƠN HÀNG Yêu cầu xuất hóa đơn điện tử Transit Pickup Surcharge Ids Transit …" at bounding box center [511, 209] width 950 height 406
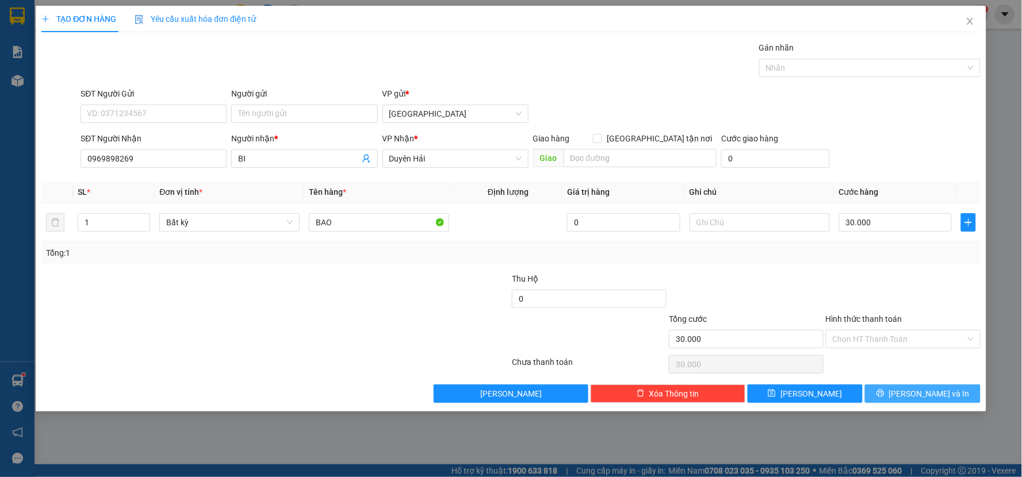
click at [891, 393] on button "[PERSON_NAME] và In" at bounding box center [923, 394] width 116 height 18
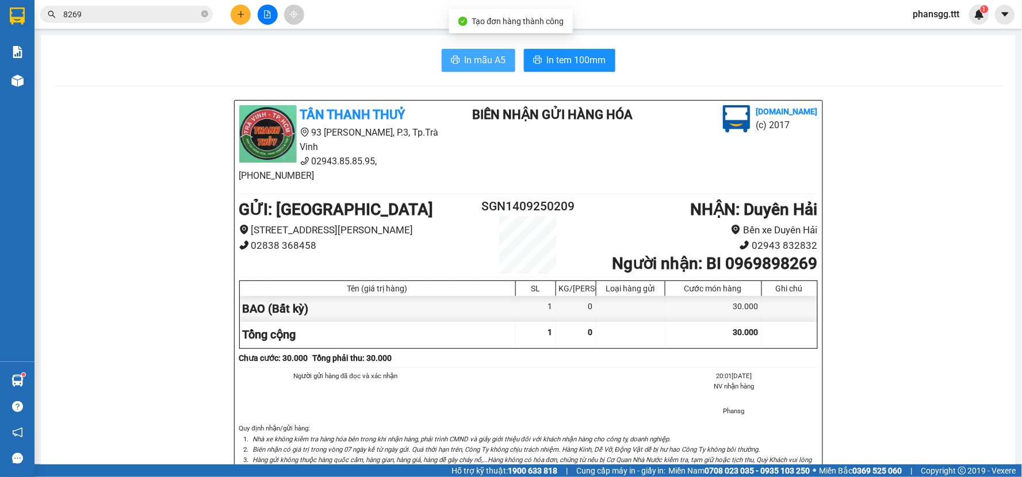
click at [481, 59] on span "In mẫu A5" at bounding box center [485, 60] width 41 height 14
click at [469, 52] on button "In mẫu A5" at bounding box center [479, 60] width 74 height 23
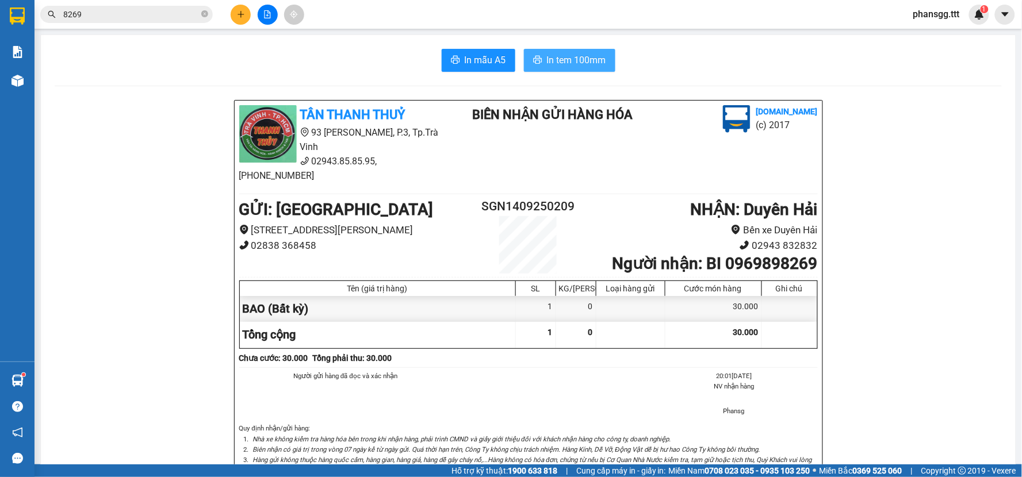
click at [559, 58] on span "In tem 100mm" at bounding box center [576, 60] width 59 height 14
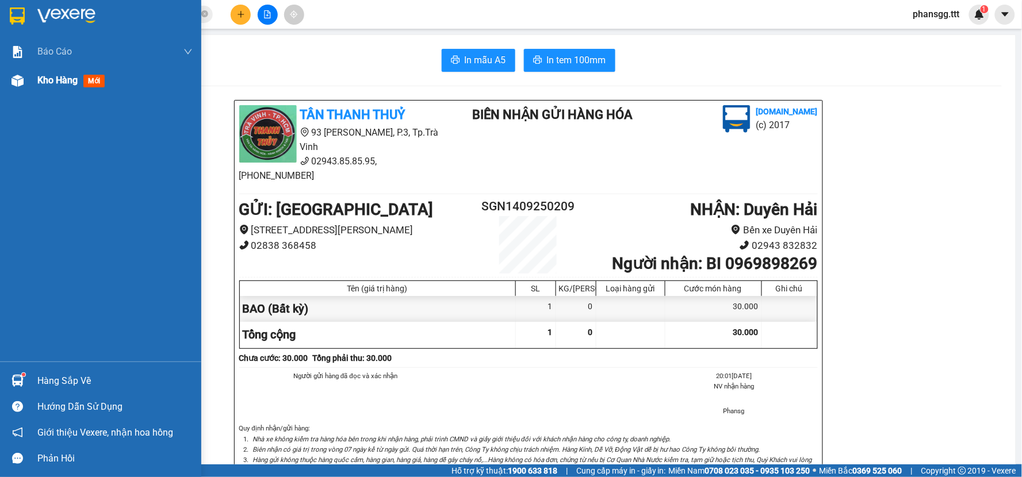
click at [72, 81] on span "Kho hàng" at bounding box center [57, 80] width 40 height 11
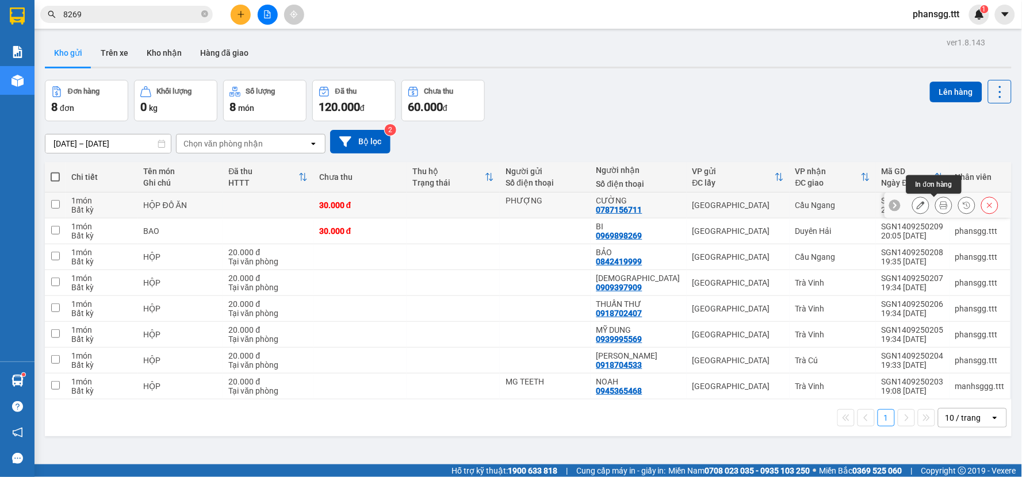
click at [939, 208] on icon at bounding box center [943, 205] width 8 height 8
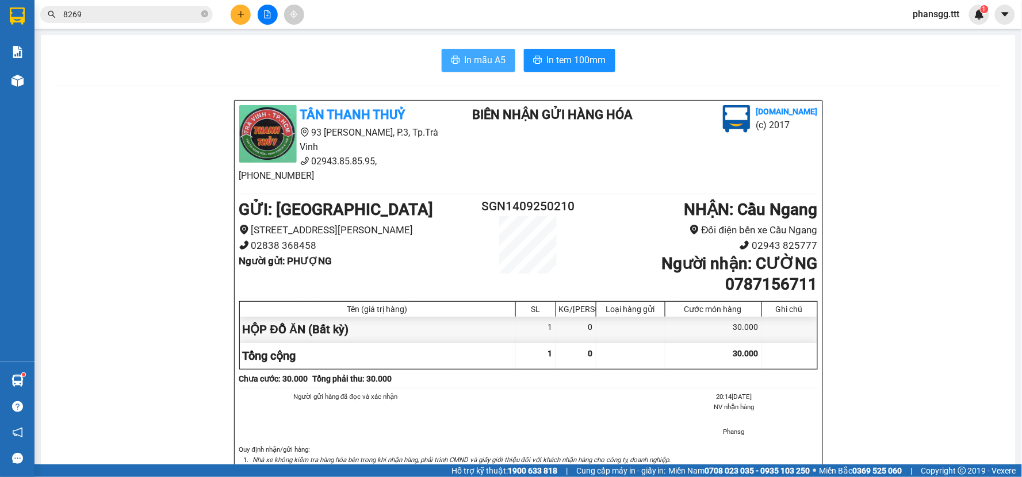
click at [480, 56] on span "In mẫu A5" at bounding box center [485, 60] width 41 height 14
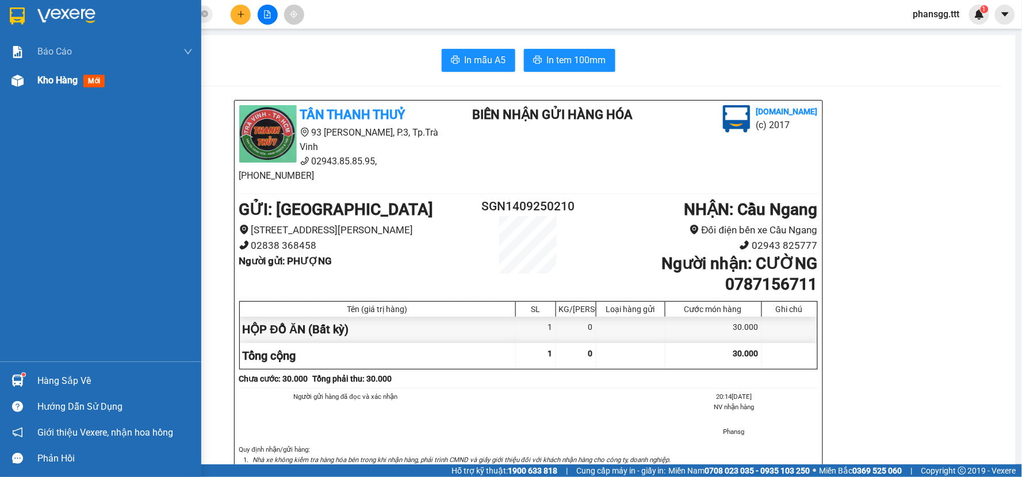
click at [12, 71] on div at bounding box center [17, 81] width 20 height 20
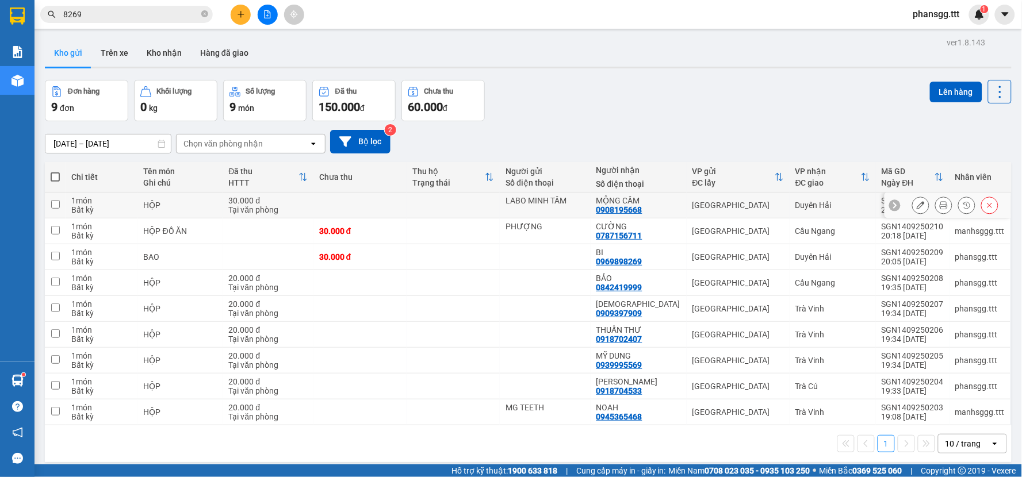
click at [923, 204] on div at bounding box center [955, 205] width 86 height 17
click at [939, 207] on icon at bounding box center [943, 205] width 8 height 8
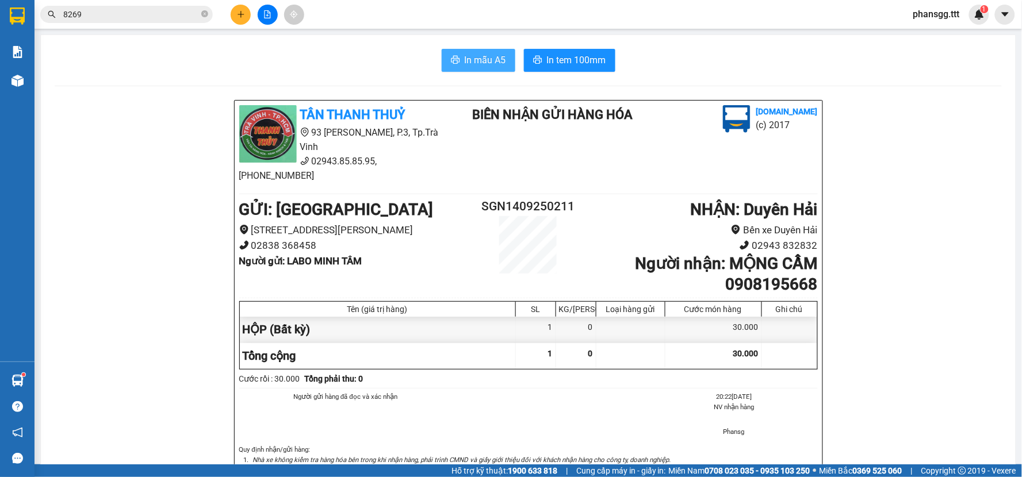
click at [483, 60] on span "In mẫu A5" at bounding box center [485, 60] width 41 height 14
click at [113, 21] on span "8269" at bounding box center [126, 14] width 172 height 17
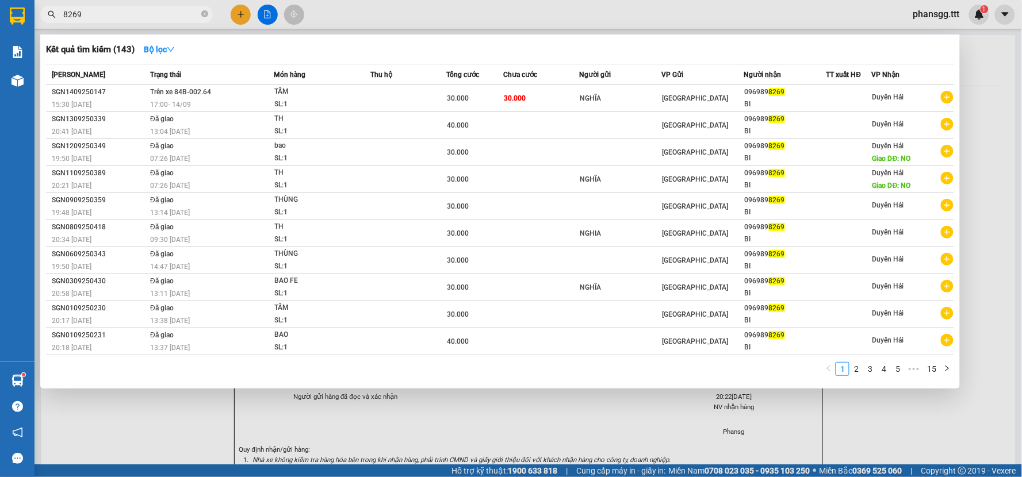
click at [110, 20] on input "8269" at bounding box center [131, 14] width 136 height 13
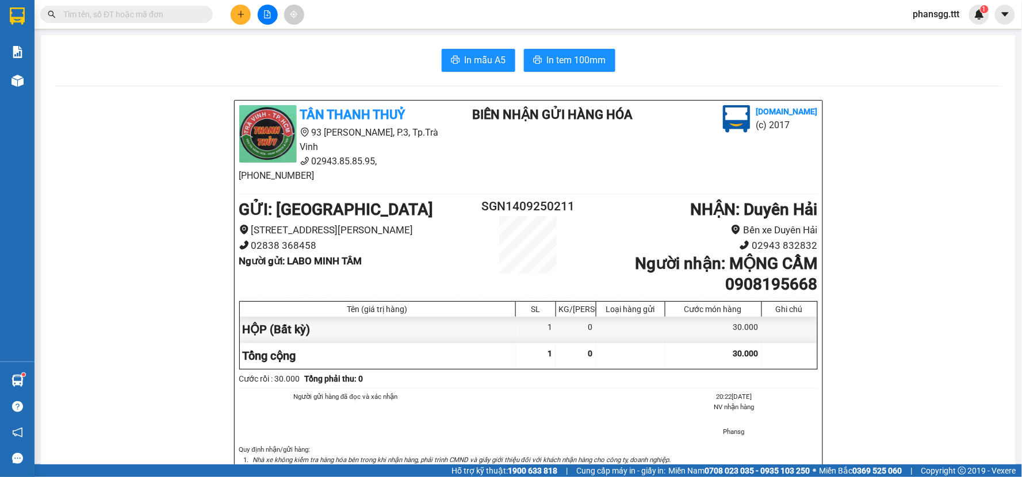
click at [238, 19] on button at bounding box center [241, 15] width 20 height 20
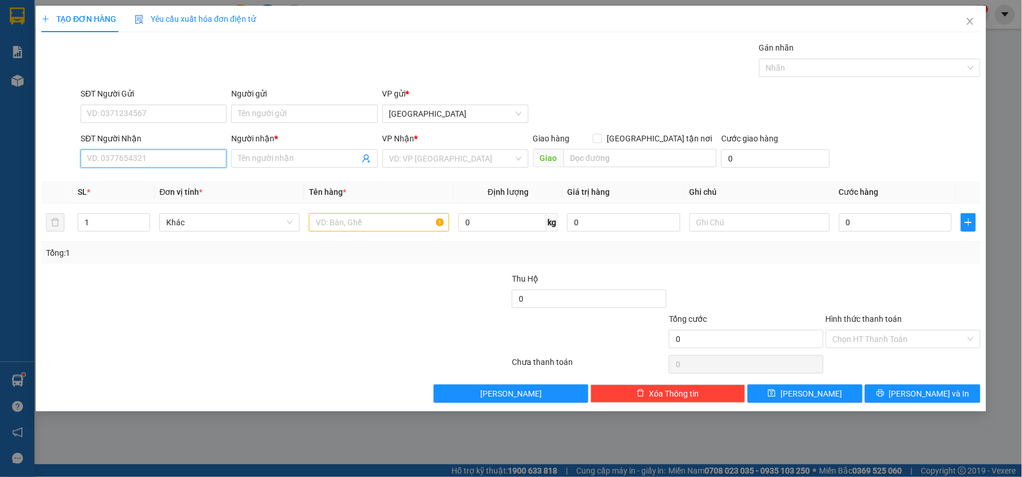
click at [153, 167] on input "SĐT Người Nhận" at bounding box center [153, 158] width 146 height 18
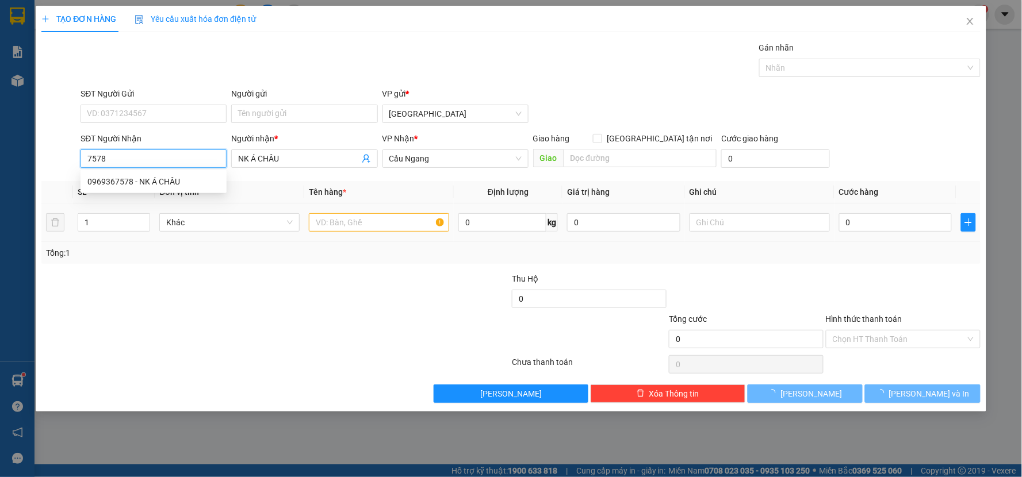
type input "0969367578"
type input "NK Á CHÂU"
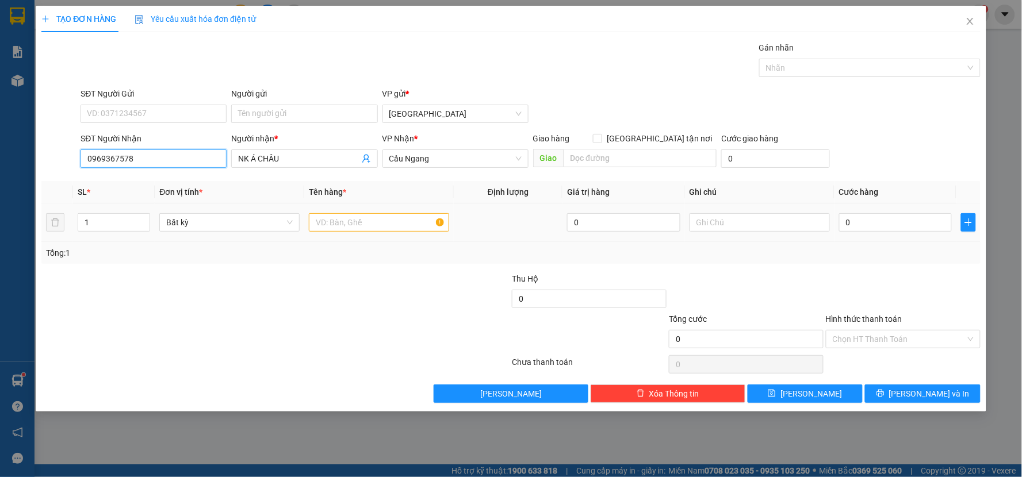
type input "0969367578"
click at [358, 216] on input "text" at bounding box center [379, 222] width 140 height 18
type input "HỘP"
click at [883, 228] on input "0" at bounding box center [895, 222] width 113 height 18
type input "2"
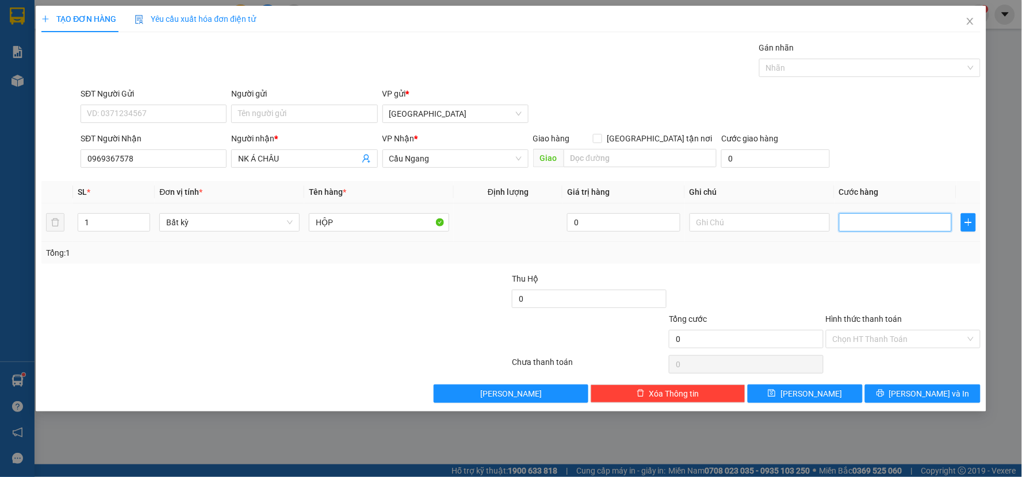
type input "2"
type input "20"
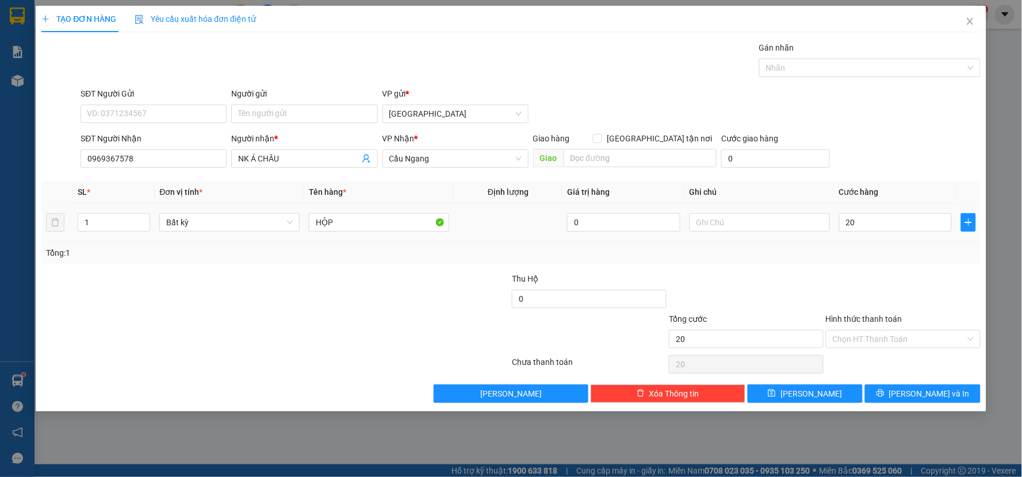
type input "20.000"
click at [866, 273] on div at bounding box center [902, 293] width 157 height 40
click at [876, 354] on div "Chọn HT Thanh Toán" at bounding box center [902, 364] width 157 height 23
click at [878, 336] on input "Hình thức thanh toán" at bounding box center [899, 339] width 133 height 17
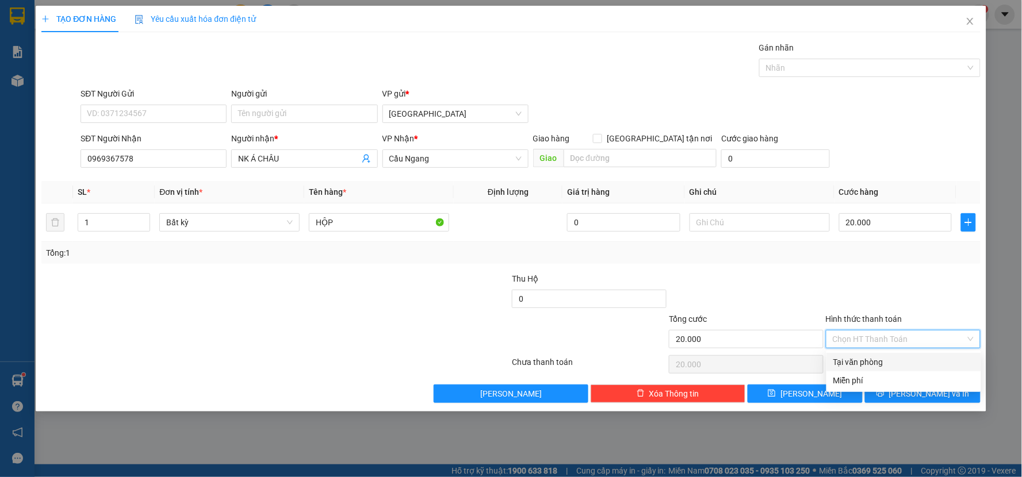
click at [881, 361] on div "Tại văn phòng" at bounding box center [903, 362] width 141 height 13
type input "0"
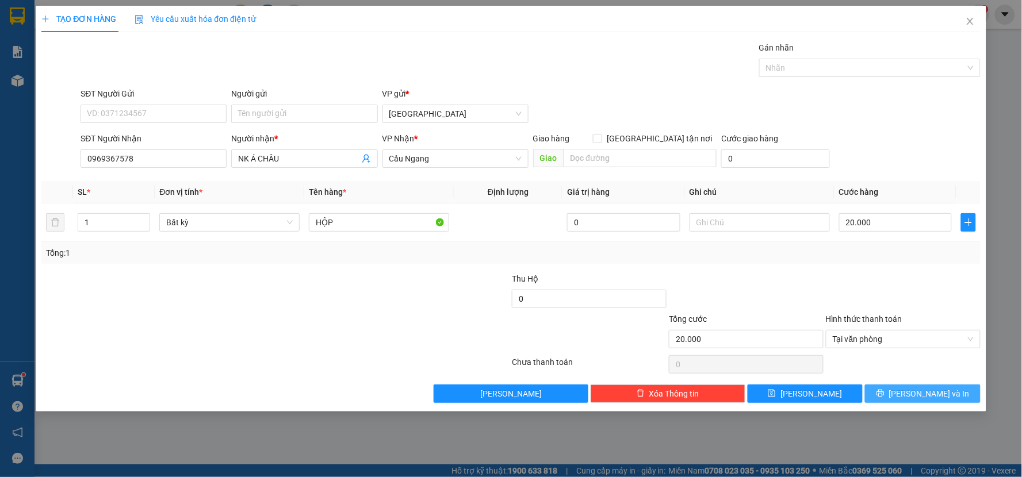
click at [895, 388] on button "[PERSON_NAME] và In" at bounding box center [923, 394] width 116 height 18
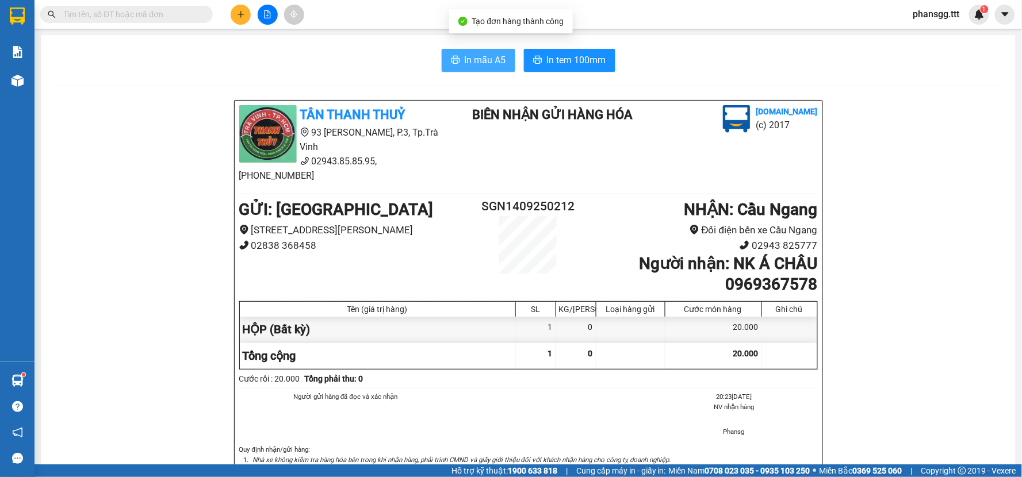
click at [470, 59] on span "In mẫu A5" at bounding box center [485, 60] width 41 height 14
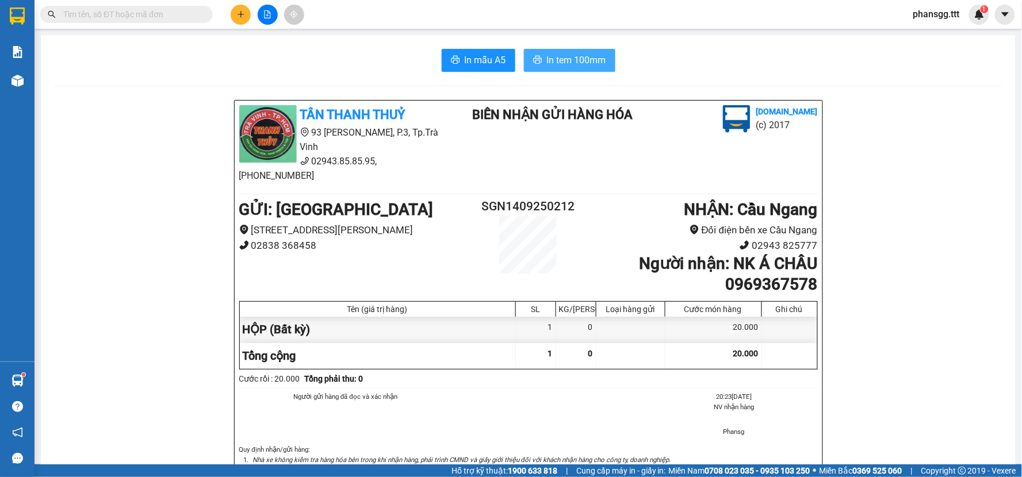
click at [530, 68] on button "In tem 100mm" at bounding box center [569, 60] width 91 height 23
click at [154, 10] on input "text" at bounding box center [131, 14] width 136 height 13
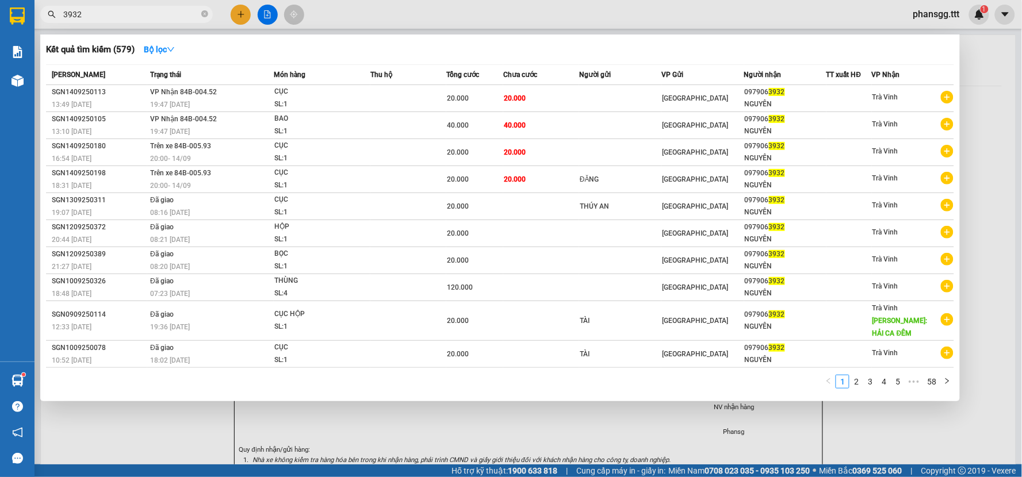
type input "3932"
click at [239, 18] on div at bounding box center [511, 238] width 1022 height 477
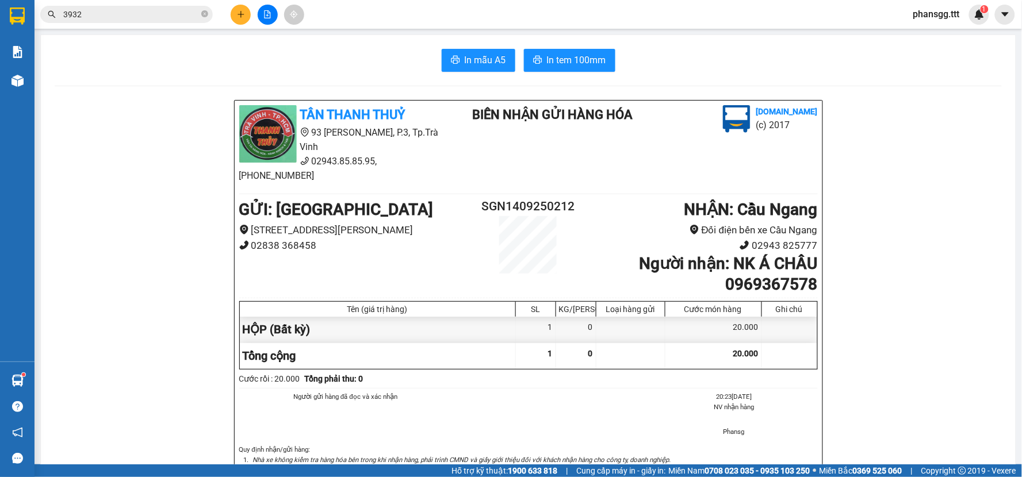
click at [241, 18] on icon "plus" at bounding box center [241, 14] width 8 height 8
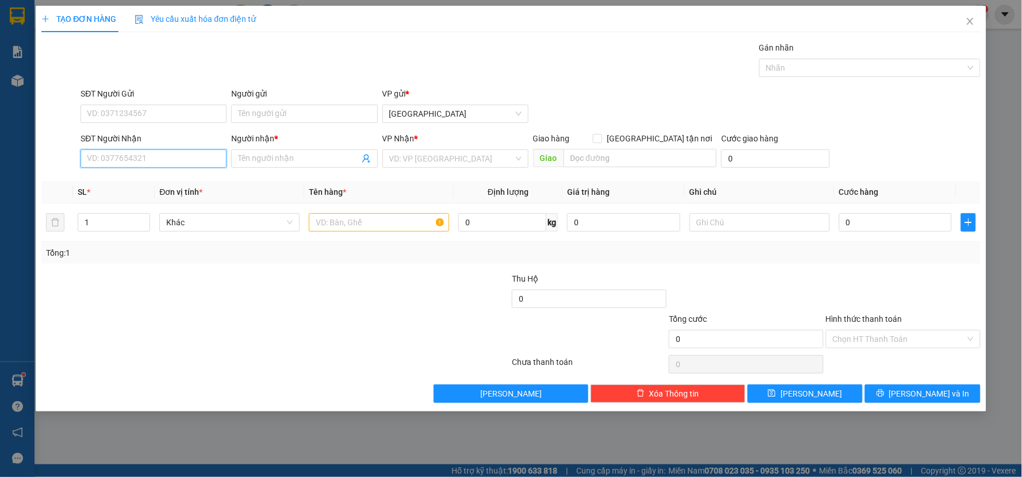
click at [151, 155] on input "SĐT Người Nhận" at bounding box center [153, 158] width 146 height 18
type input "0839231727"
click at [256, 161] on input "Người nhận *" at bounding box center [298, 158] width 121 height 13
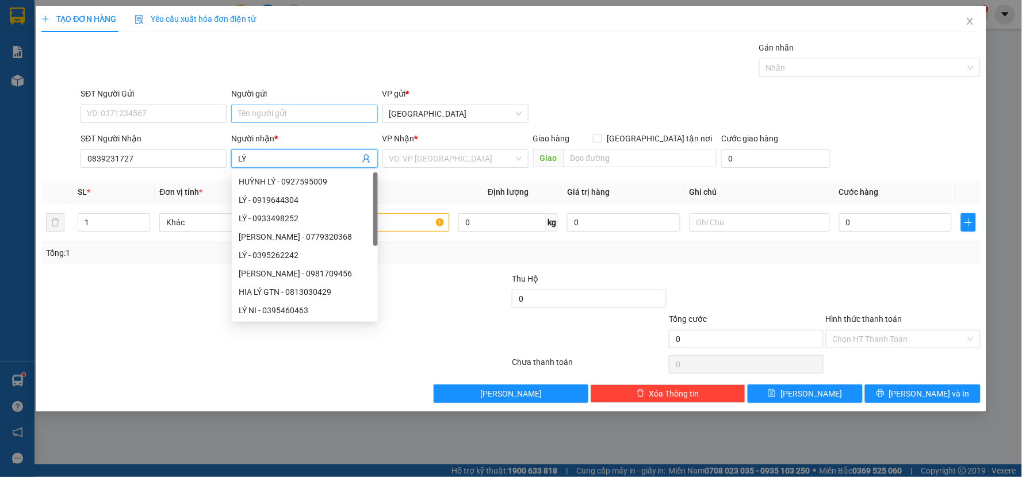
type input "LÝ"
click at [297, 116] on input "Người gửi" at bounding box center [304, 114] width 146 height 18
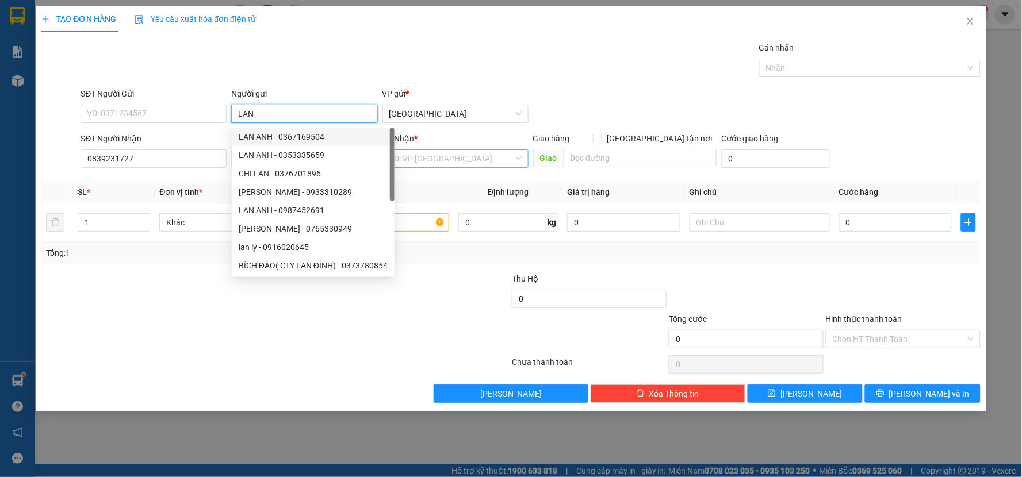
type input "LAN"
click at [438, 156] on input "search" at bounding box center [451, 158] width 124 height 17
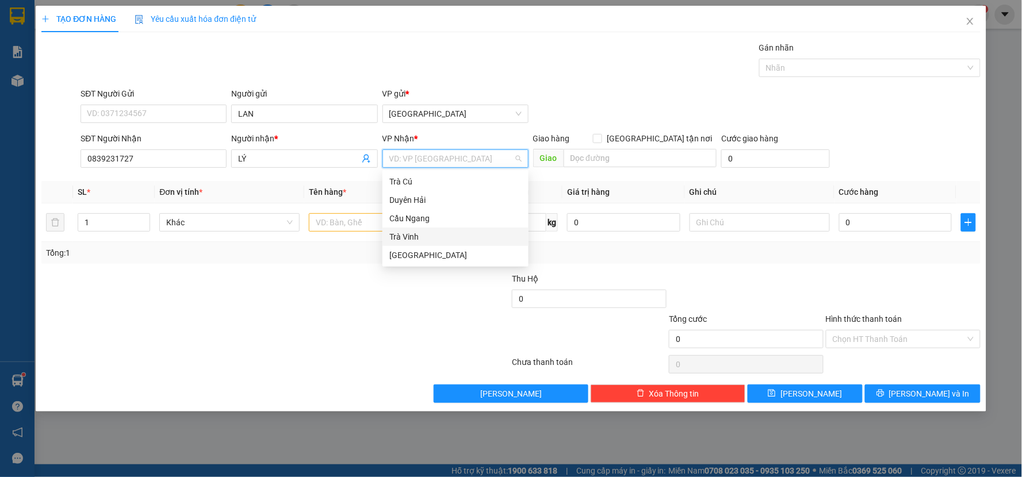
click at [434, 240] on div "Trà Vinh" at bounding box center [455, 237] width 132 height 13
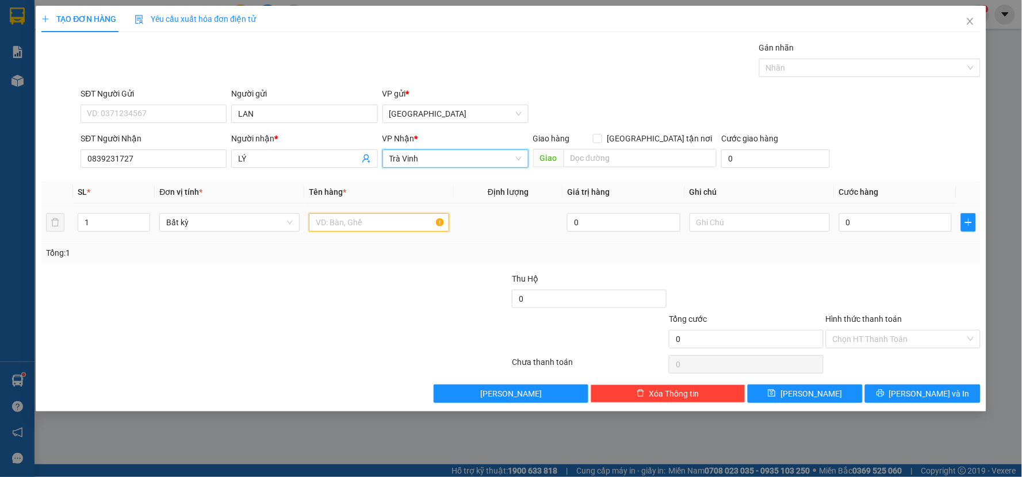
click at [385, 225] on input "text" at bounding box center [379, 222] width 140 height 18
click at [147, 219] on span "Increase Value" at bounding box center [143, 219] width 13 height 10
type input "3"
click at [147, 219] on span "Increase Value" at bounding box center [143, 219] width 13 height 10
click at [424, 224] on input "text" at bounding box center [379, 222] width 140 height 18
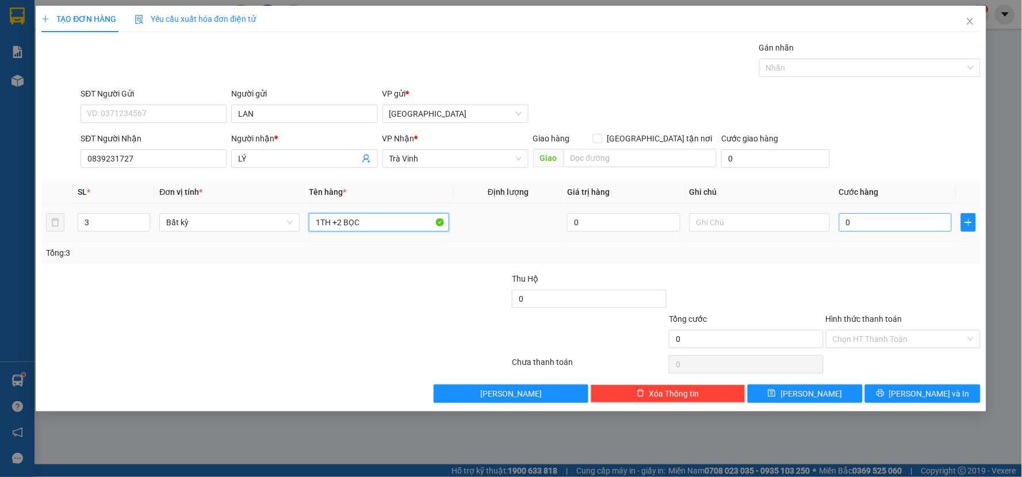
type input "1TH +2 BỌC"
click at [870, 221] on input "0" at bounding box center [895, 222] width 113 height 18
click at [879, 221] on input "0" at bounding box center [895, 222] width 113 height 18
click at [844, 250] on div "Tổng: 3" at bounding box center [511, 253] width 930 height 13
type input "0"
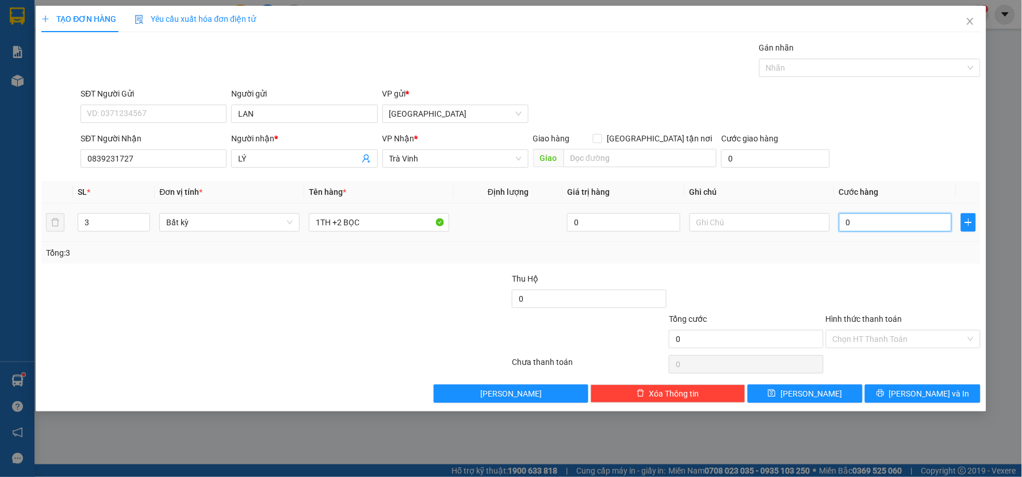
drag, startPoint x: 871, startPoint y: 227, endPoint x: 838, endPoint y: 190, distance: 49.3
click at [872, 227] on input "0" at bounding box center [895, 222] width 113 height 18
type input "7"
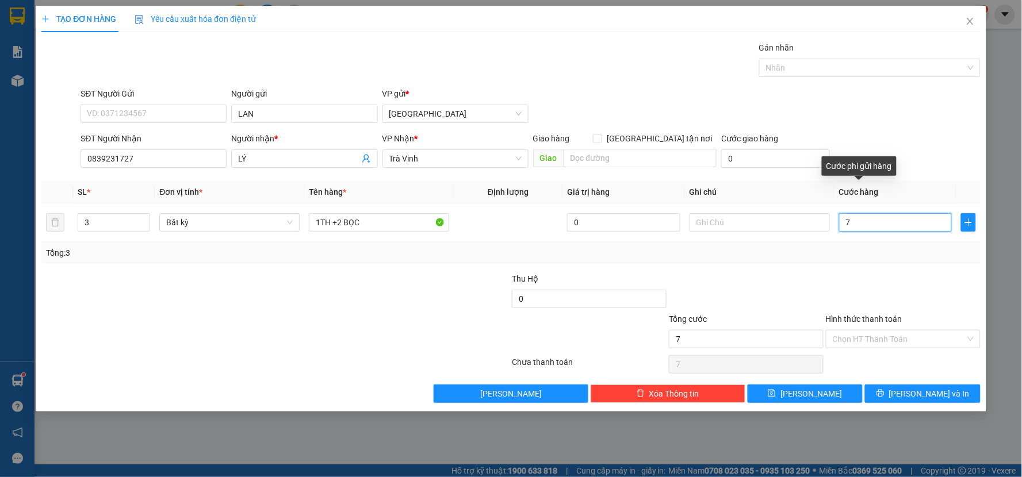
type input "70"
click at [856, 270] on div "Transit Pickup Surcharge Ids Transit Deliver Surcharge Ids Transit Deliver Surc…" at bounding box center [510, 222] width 939 height 362
type input "70.000"
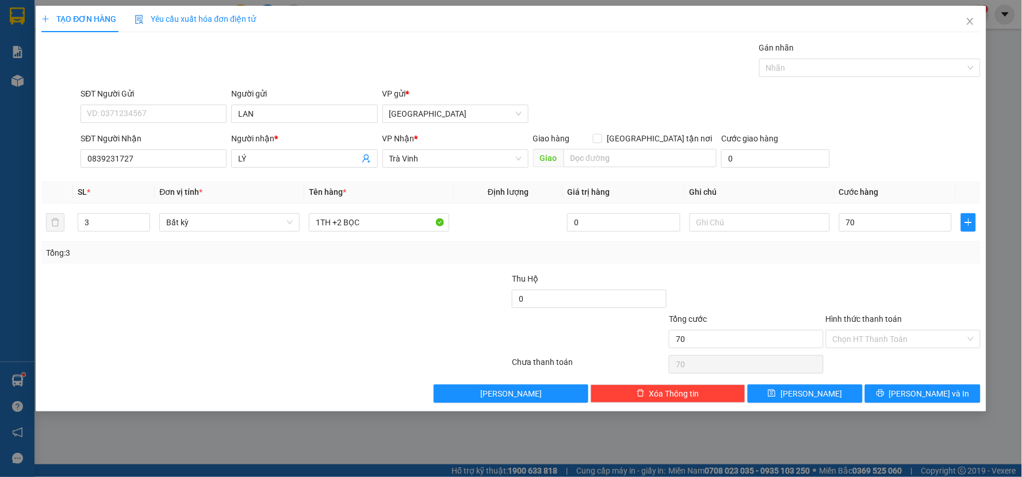
type input "70.000"
click at [884, 397] on icon "printer" at bounding box center [880, 393] width 8 height 8
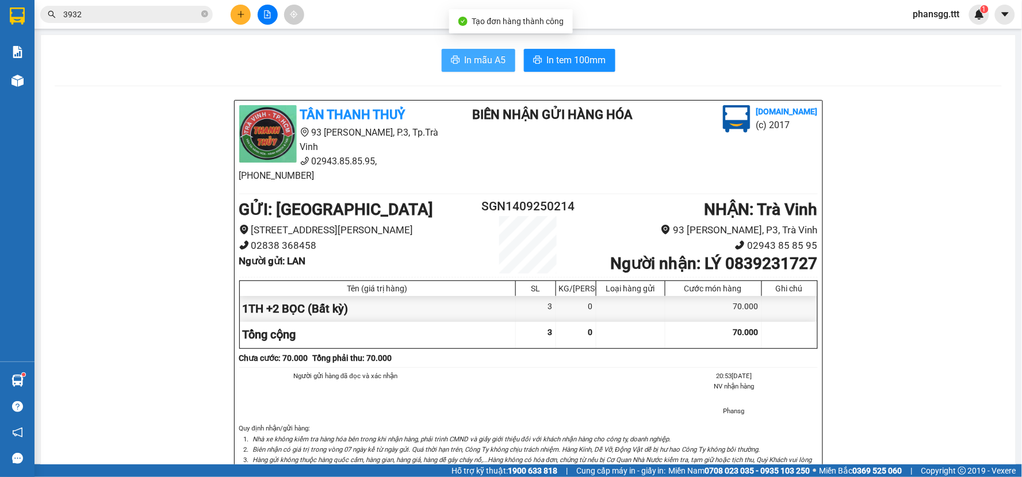
click at [465, 62] on span "In mẫu A5" at bounding box center [485, 60] width 41 height 14
click at [473, 67] on button "In mẫu A5" at bounding box center [479, 60] width 74 height 23
click at [554, 43] on div "In mẫu A5 In tem 100mm TÂN THANH THUỶ 93 [PERSON_NAME], P.3, Tp.Trà Vinh 02943.…" at bounding box center [528, 425] width 975 height 781
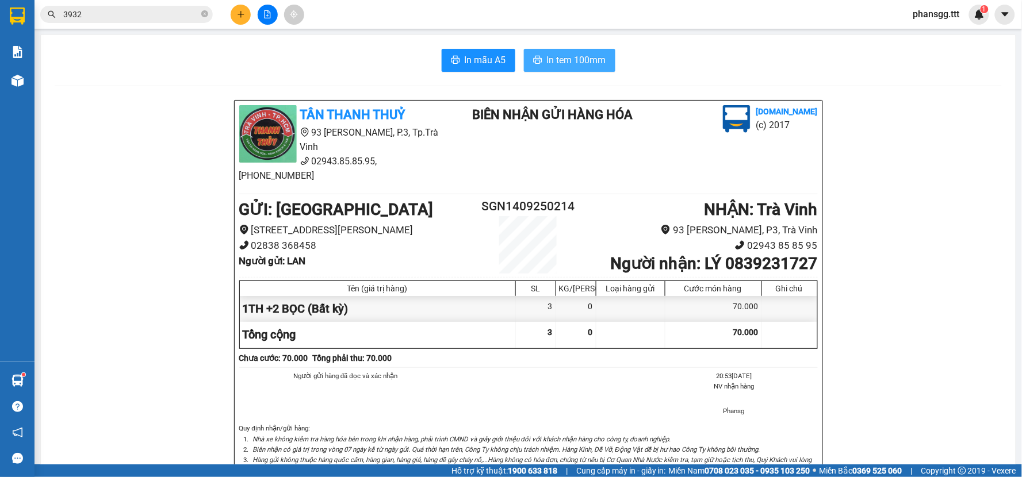
click at [550, 55] on span "In tem 100mm" at bounding box center [576, 60] width 59 height 14
click at [568, 53] on span "In tem 100mm" at bounding box center [576, 60] width 59 height 14
